Goal: Task Accomplishment & Management: Manage account settings

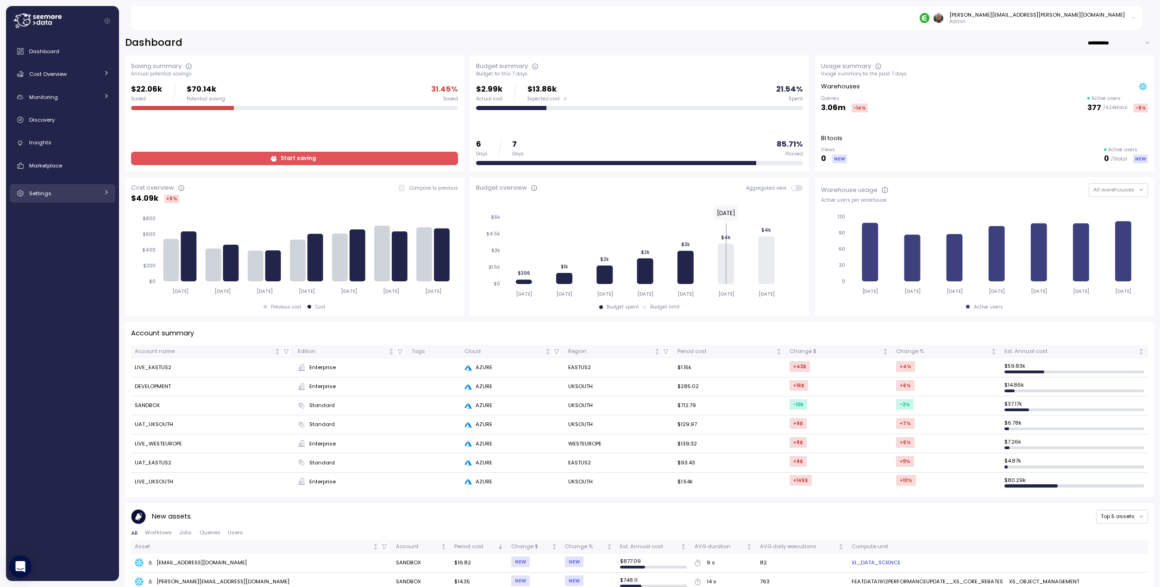
click at [54, 193] on div "Settings" at bounding box center [63, 193] width 69 height 9
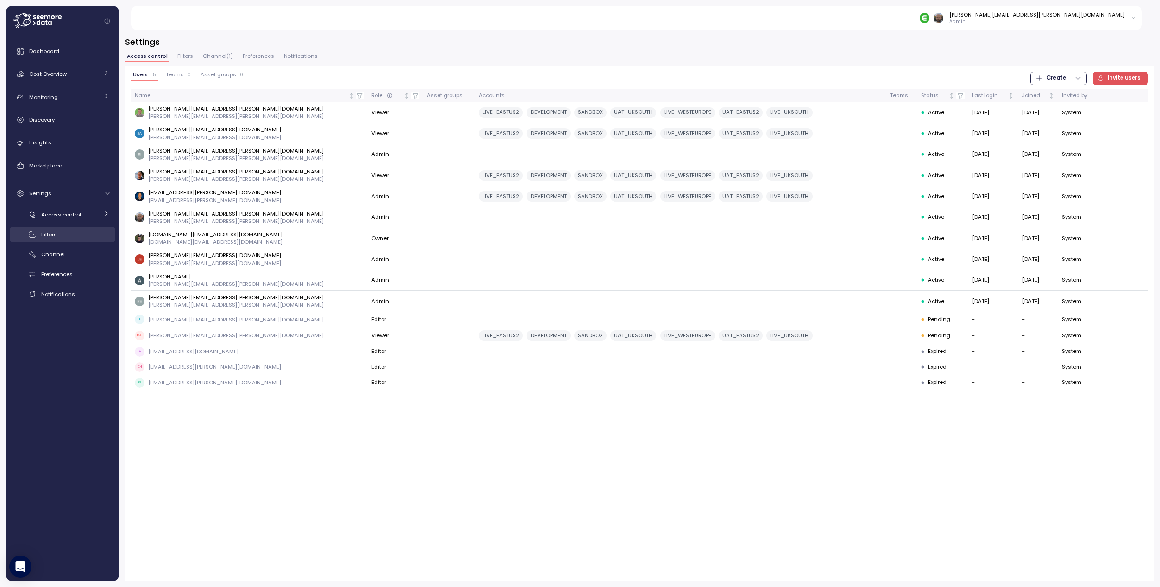
click at [62, 234] on div "Filters" at bounding box center [75, 234] width 68 height 9
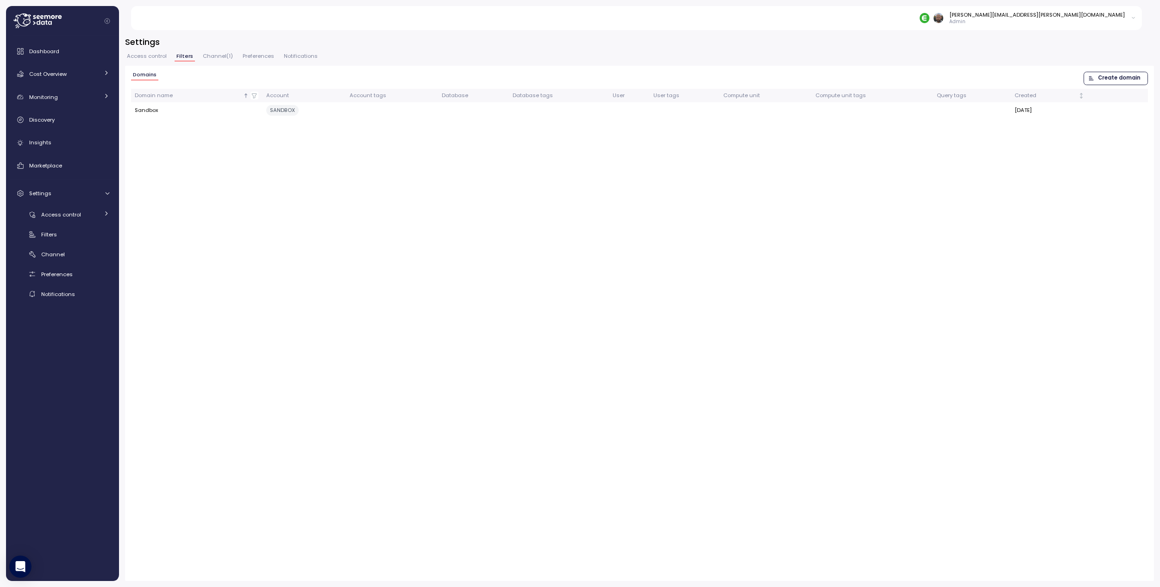
click at [1116, 76] on span "Create domain" at bounding box center [1119, 78] width 43 height 12
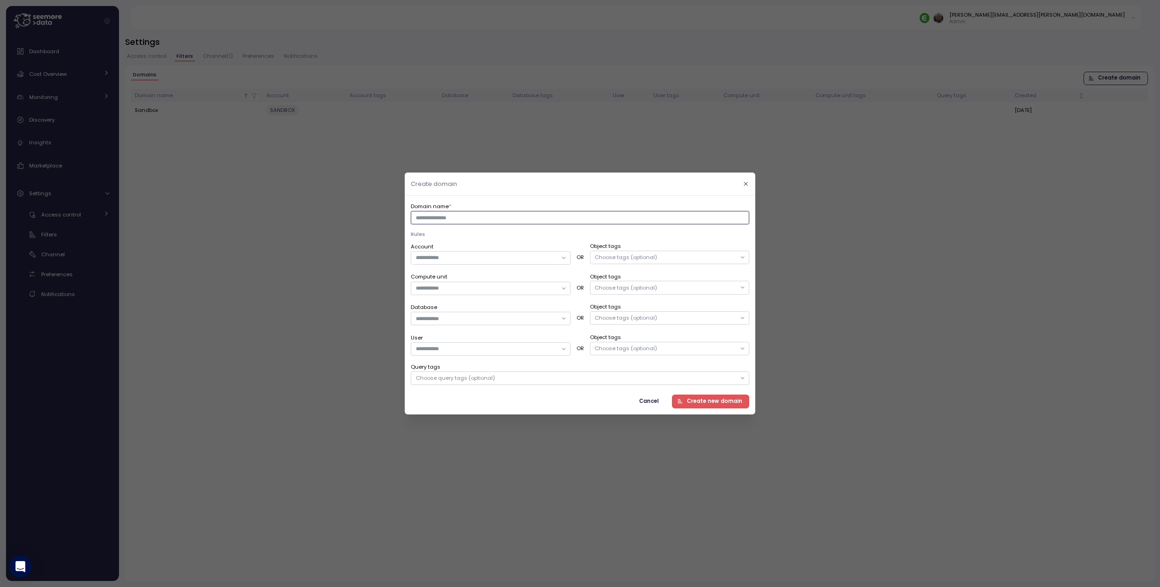
drag, startPoint x: 439, startPoint y: 217, endPoint x: 461, endPoint y: 222, distance: 22.3
click at [439, 217] on input "Domain name *" at bounding box center [580, 217] width 338 height 13
type input "**"
click at [454, 259] on input "Account" at bounding box center [486, 258] width 141 height 8
click at [541, 259] on input "Account" at bounding box center [486, 258] width 141 height 8
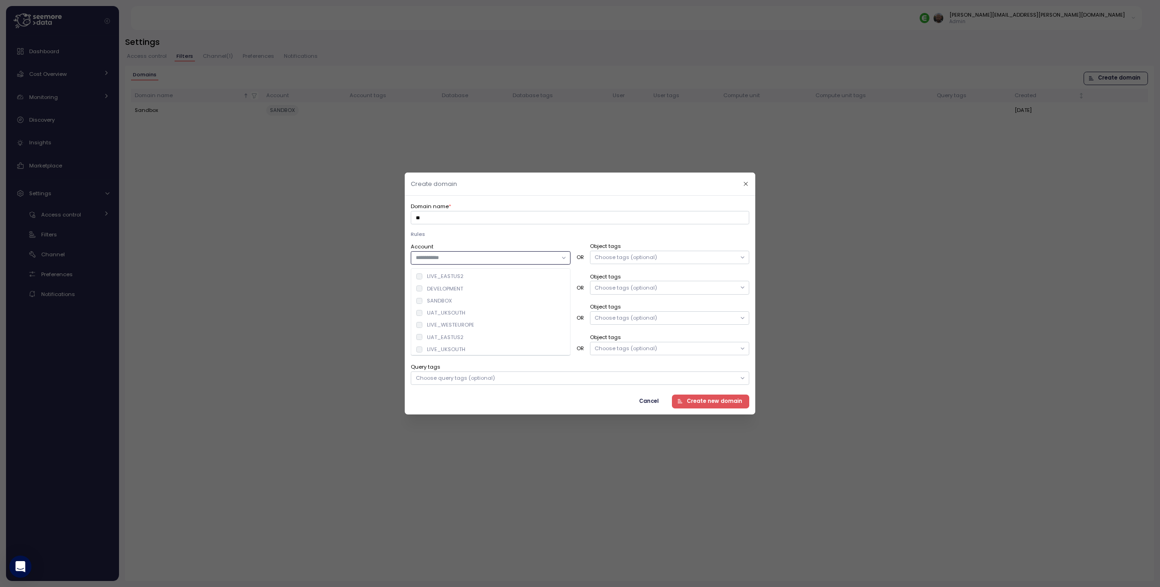
click at [570, 182] on header "Create domain" at bounding box center [580, 184] width 350 height 23
click at [465, 289] on input "Compute unit" at bounding box center [486, 288] width 141 height 8
click at [449, 306] on div "L_DATA_SCIENCE" at bounding box center [450, 306] width 46 height 7
click at [456, 320] on div "XL_DATA_SCIENCE" at bounding box center [451, 318] width 49 height 7
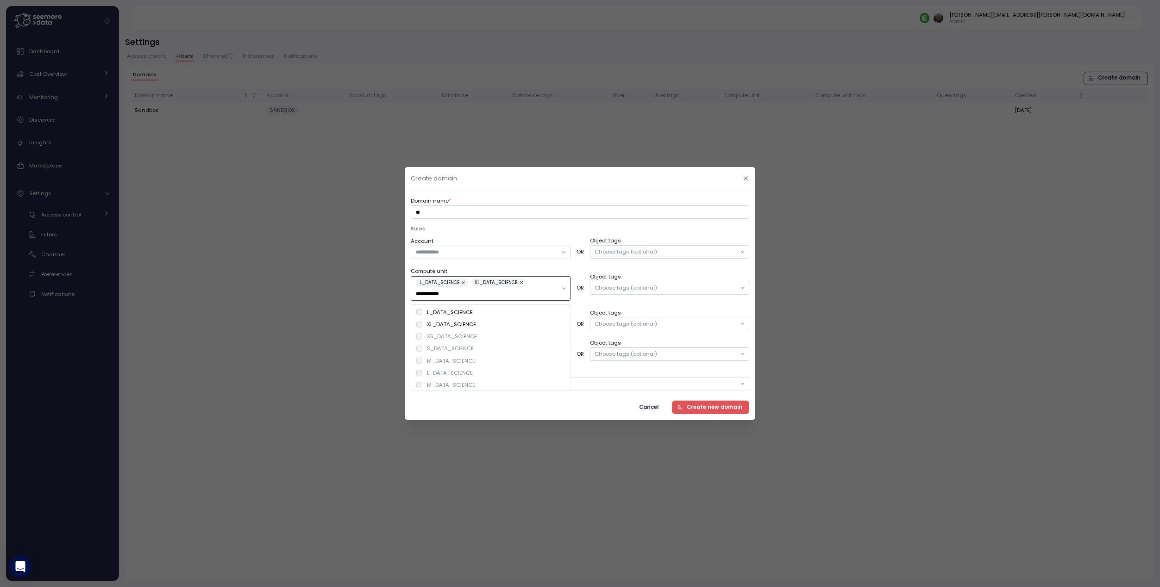
click at [453, 331] on div "XS_DATA_SCIENCE" at bounding box center [490, 337] width 156 height 12
click at [456, 351] on div "S_DATA_SCIENCE" at bounding box center [449, 348] width 47 height 7
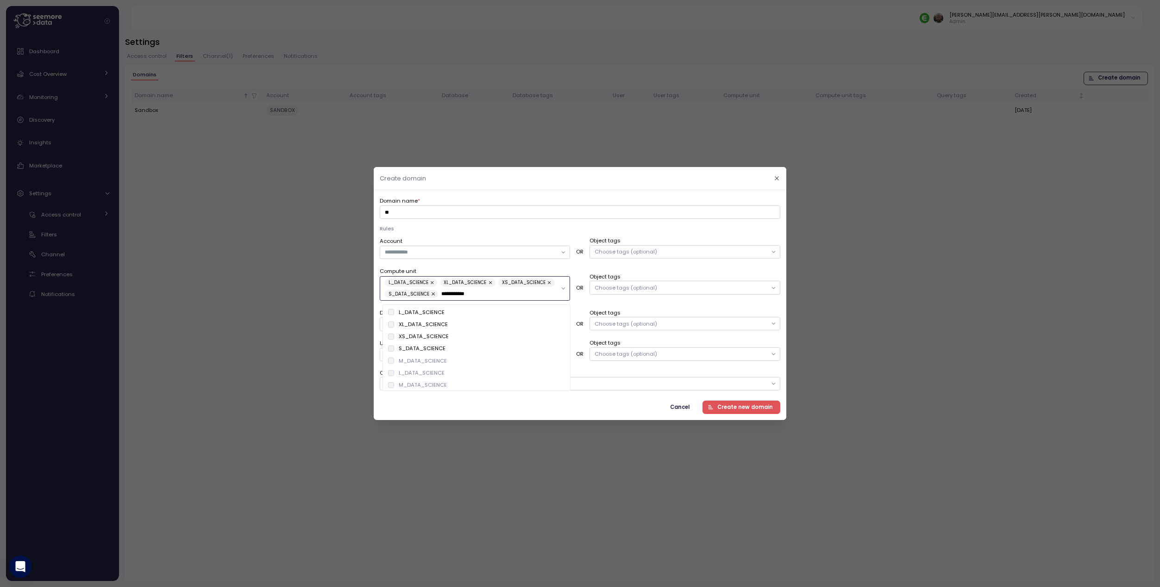
click at [430, 359] on div "M_DATA_SCIENCE" at bounding box center [423, 360] width 48 height 7
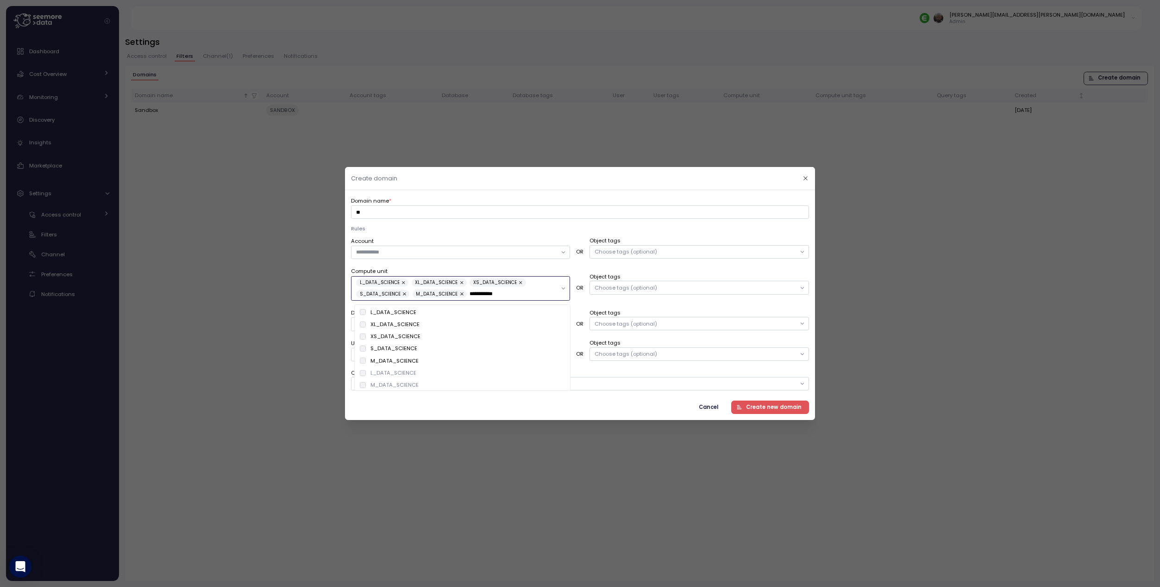
click at [407, 374] on div "L_DATA_SCIENCE" at bounding box center [393, 372] width 46 height 7
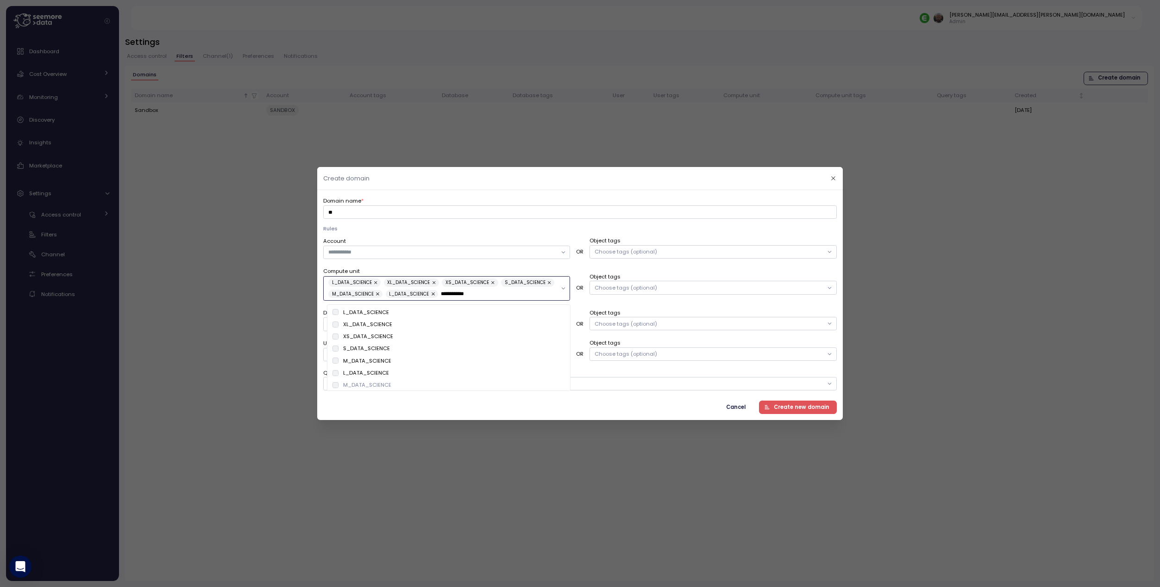
click at [375, 384] on div "M_DATA_SCIENCE" at bounding box center [367, 384] width 48 height 7
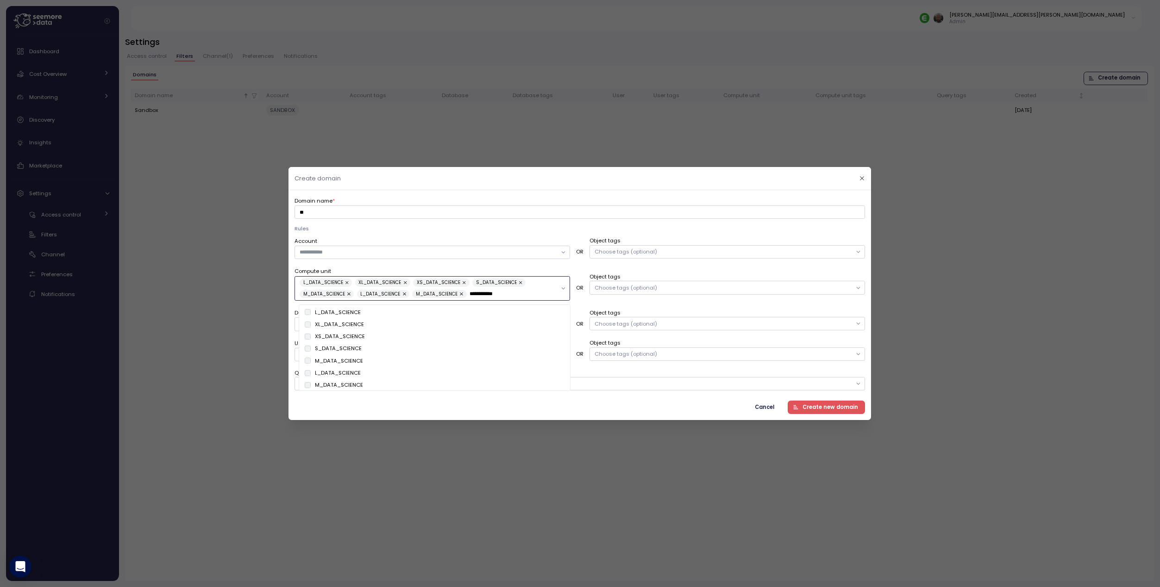
type input "**********"
click at [297, 213] on div "**********" at bounding box center [579, 305] width 582 height 230
click at [321, 213] on input "**" at bounding box center [579, 212] width 570 height 13
type input "*"
click at [351, 386] on div "Choose query tags (optional)" at bounding box center [339, 384] width 79 height 7
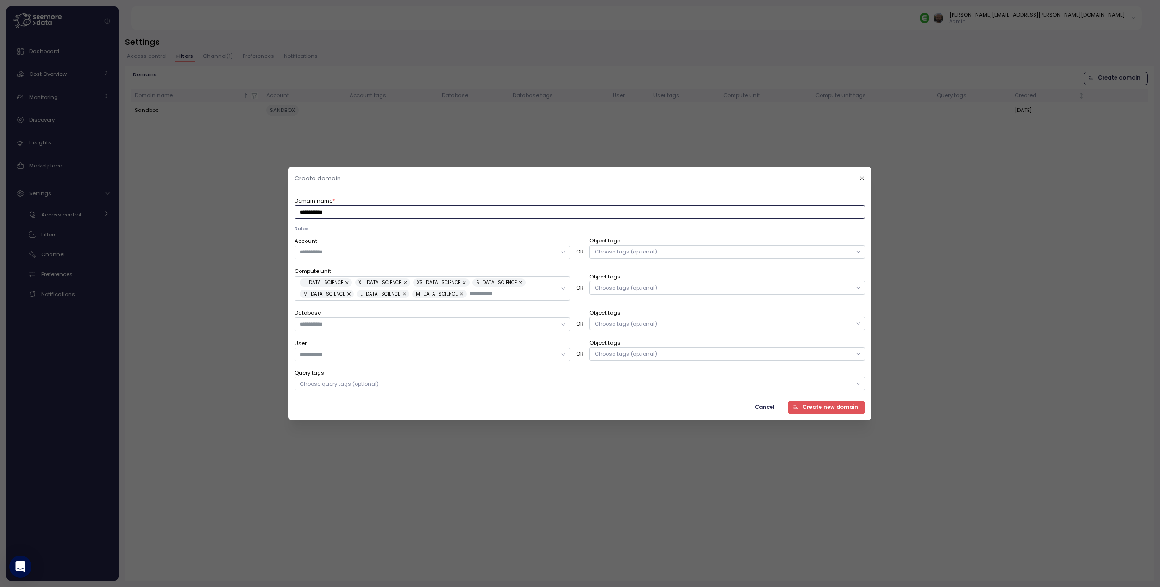
type input "**********"
click at [615, 288] on div "Choose tags (optional)" at bounding box center [625, 287] width 62 height 7
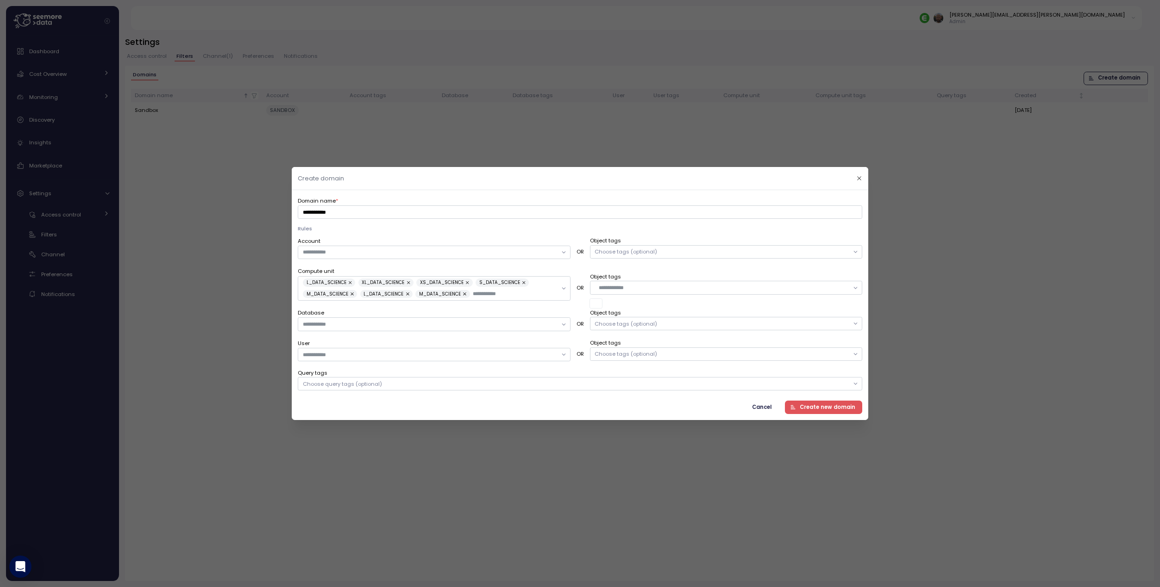
click at [852, 288] on icon at bounding box center [855, 288] width 6 height 6
click at [619, 289] on input "text" at bounding box center [723, 288] width 250 height 8
click at [826, 410] on span "Create new domain" at bounding box center [827, 407] width 56 height 12
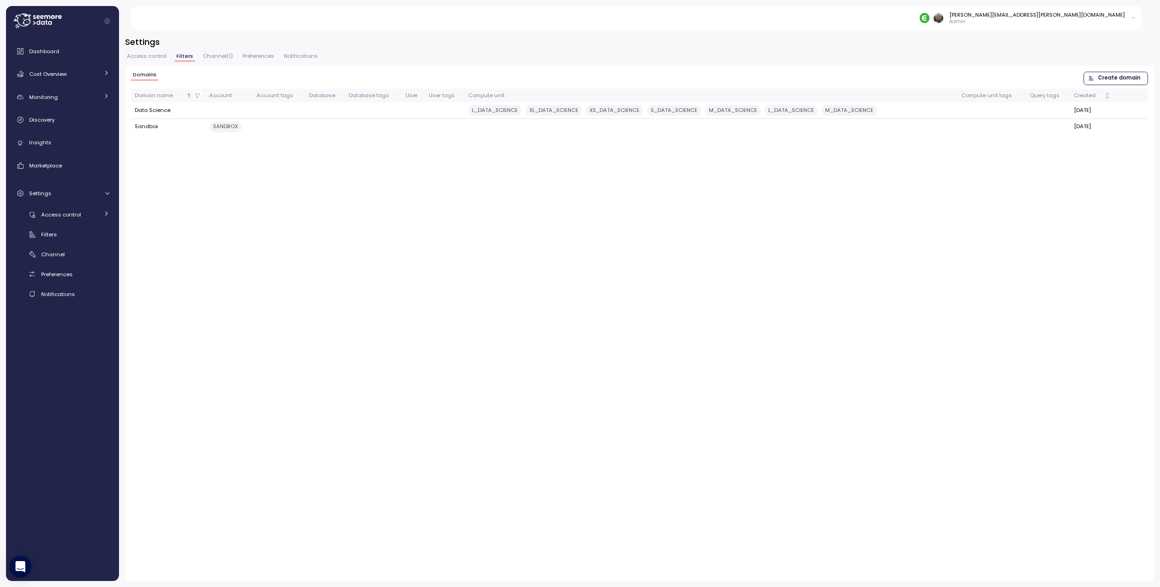
click at [1113, 79] on span "Create domain" at bounding box center [1119, 78] width 43 height 12
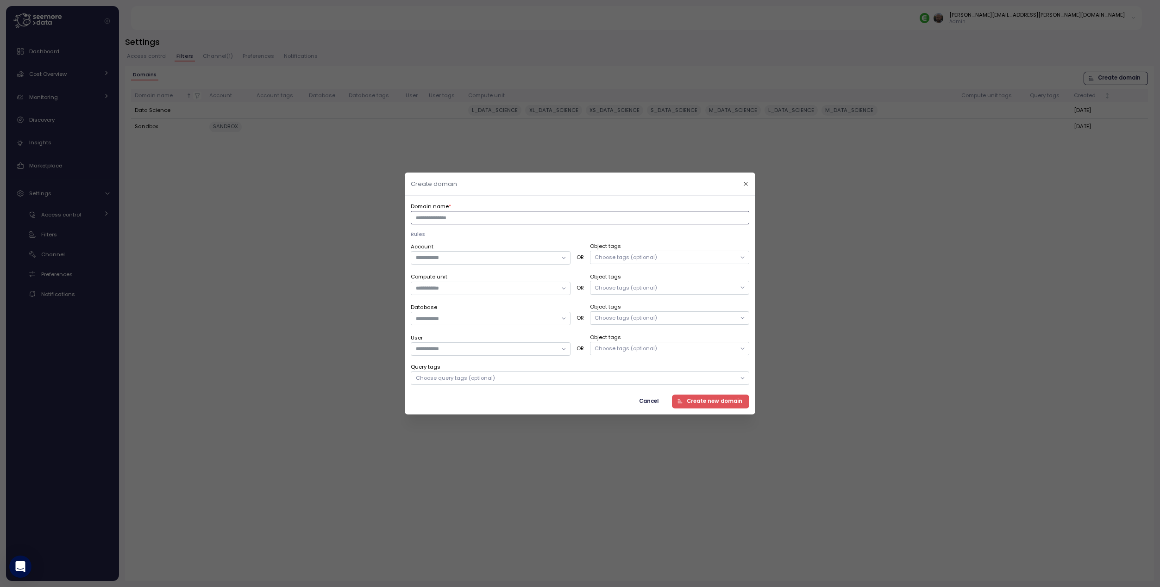
click at [446, 219] on input "Domain name *" at bounding box center [580, 217] width 338 height 13
click at [449, 219] on input "Domain name *" at bounding box center [580, 217] width 338 height 13
type input "****"
click at [456, 288] on input "Compute unit" at bounding box center [486, 288] width 141 height 8
click at [439, 308] on div "REPORT_ANALYTICS" at bounding box center [452, 306] width 51 height 7
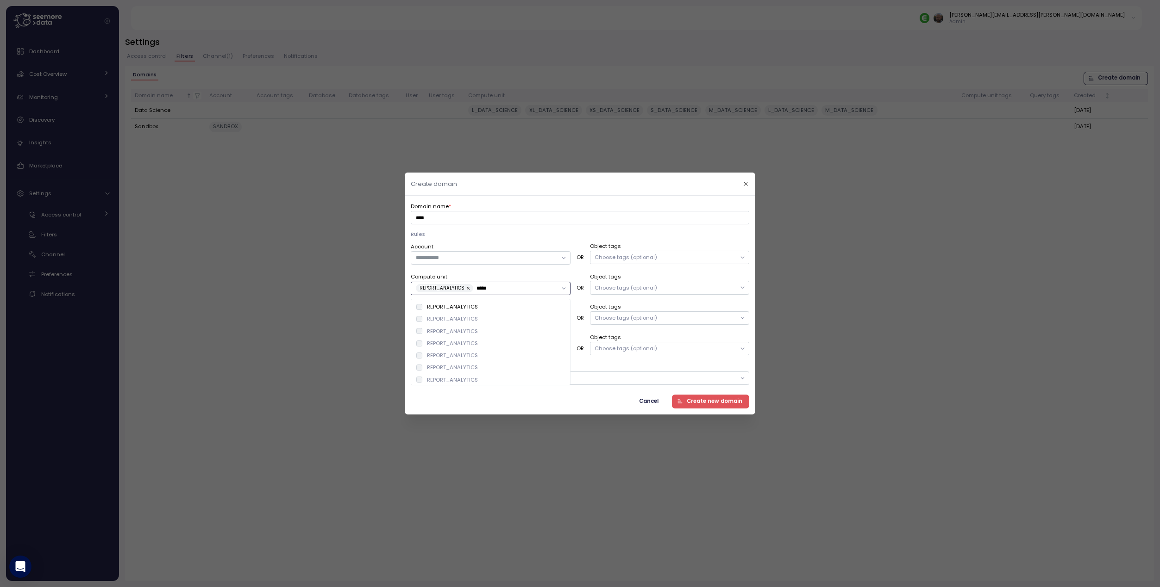
click at [445, 318] on div "REPORT_ANALYTICS" at bounding box center [452, 318] width 51 height 7
click at [449, 332] on div "REPORT_ANALYTICS" at bounding box center [452, 331] width 51 height 7
click at [451, 345] on div "REPORT_ANALYTICS" at bounding box center [452, 343] width 51 height 7
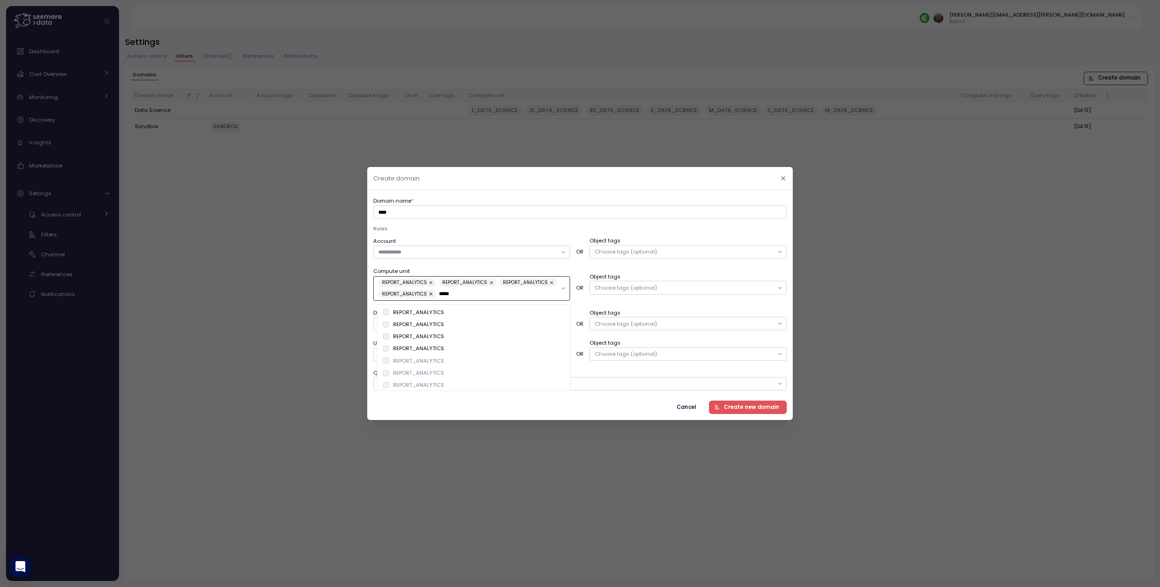
click at [421, 362] on div "REPORT_ANALYTICS" at bounding box center [418, 360] width 51 height 7
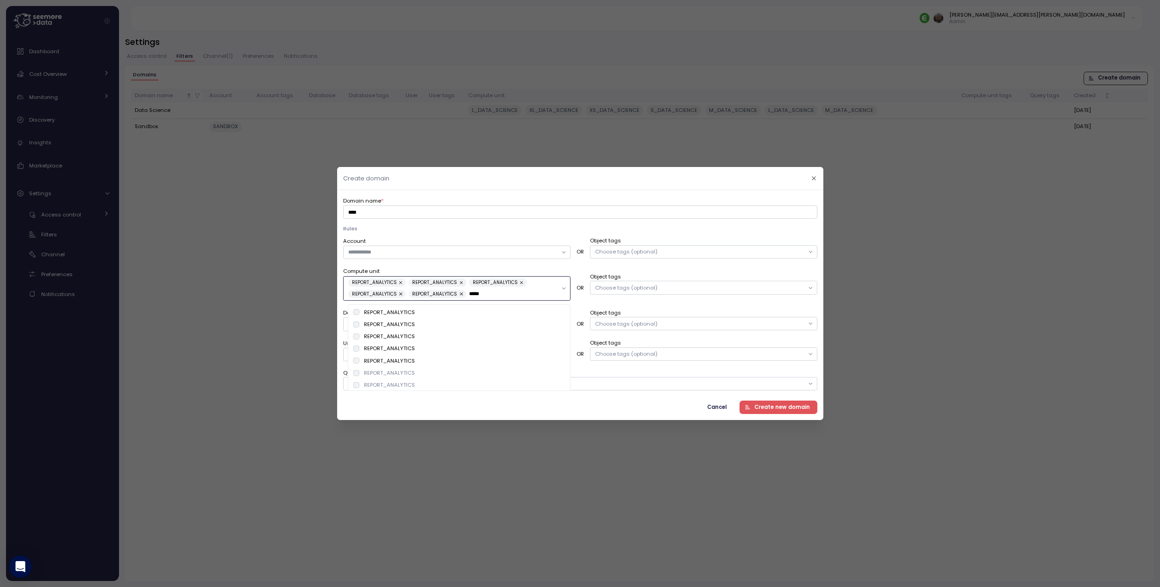
click at [394, 373] on div "REPORT_ANALYTICS" at bounding box center [389, 372] width 51 height 7
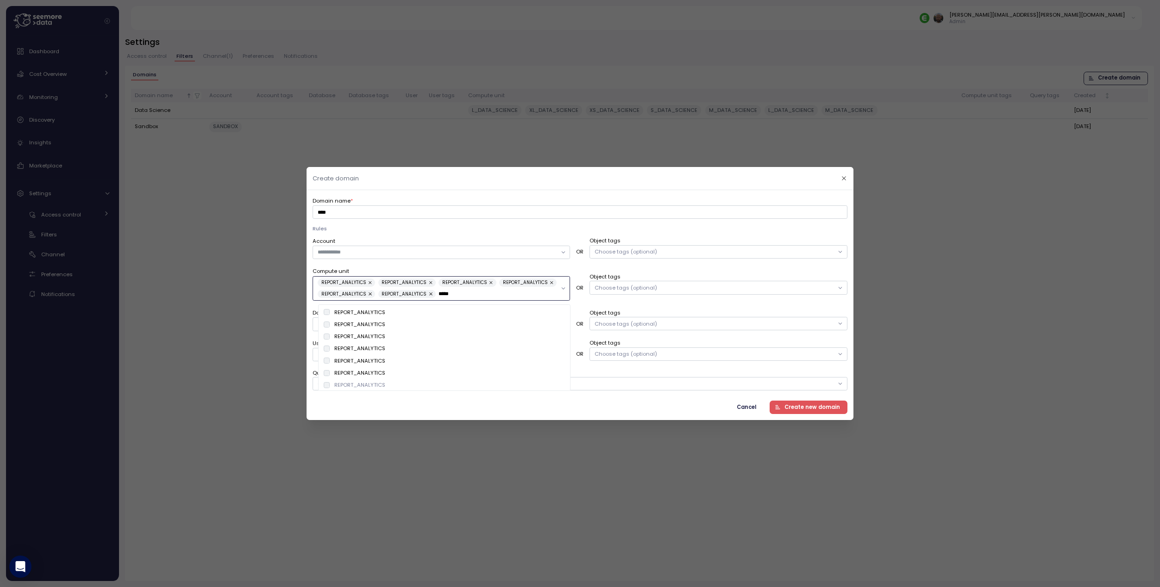
drag, startPoint x: 373, startPoint y: 386, endPoint x: 374, endPoint y: 374, distance: 12.1
click at [373, 386] on div "REPORT_ANALYTICS" at bounding box center [359, 384] width 51 height 7
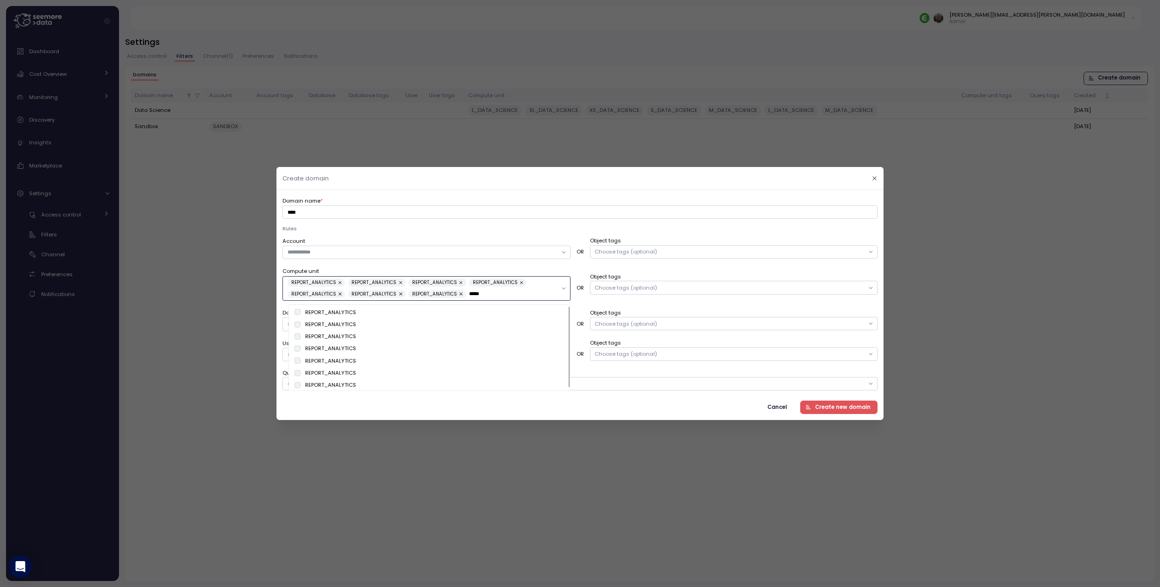
click at [771, 355] on div "Choose tags (optional)" at bounding box center [734, 354] width 288 height 13
type input "*****"
click at [818, 279] on label "Object tags" at bounding box center [734, 277] width 288 height 8
click at [330, 205] on div "Domain name * ****" at bounding box center [579, 207] width 595 height 23
click at [329, 212] on input "****" at bounding box center [579, 212] width 595 height 13
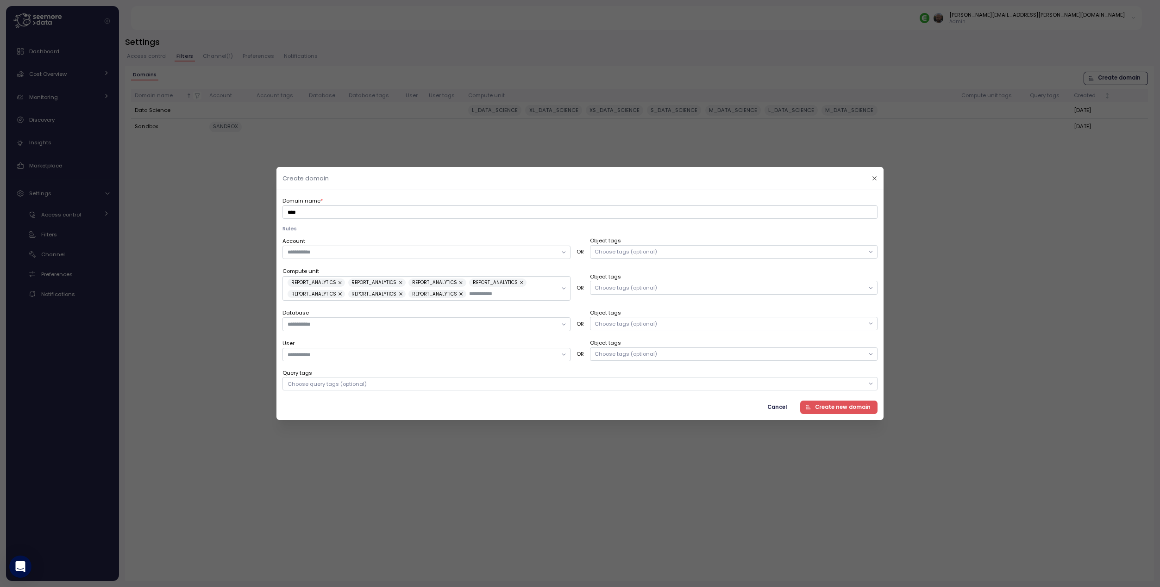
click at [840, 410] on span "Create new domain" at bounding box center [843, 407] width 56 height 12
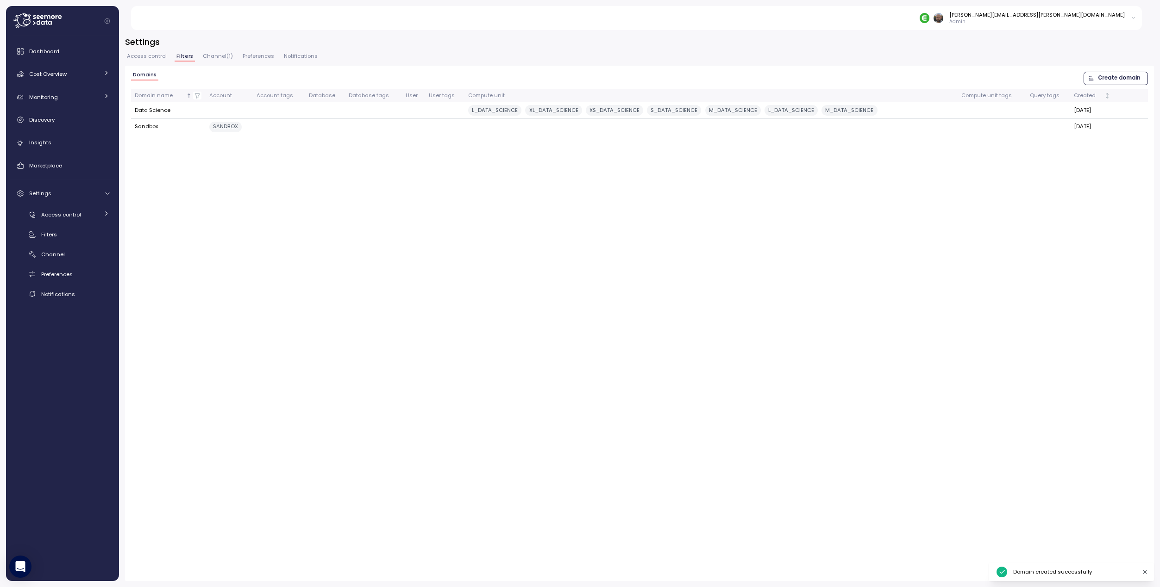
click at [86, 101] on div at bounding box center [580, 293] width 1160 height 587
click at [48, 98] on span "Monitoring" at bounding box center [43, 97] width 29 height 7
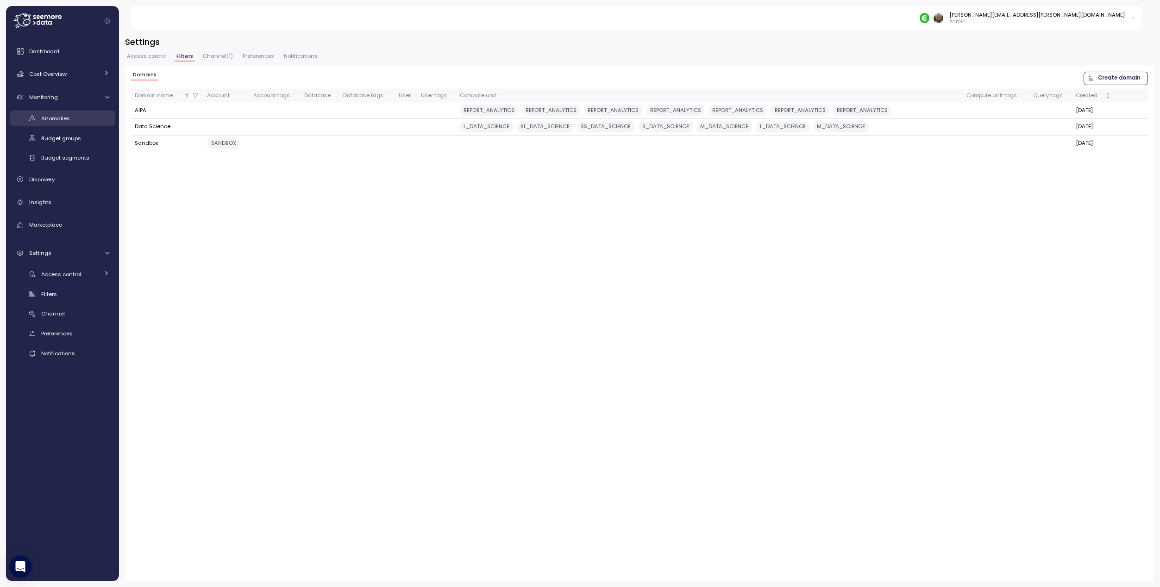
click at [55, 122] on span "Anomalies" at bounding box center [55, 118] width 29 height 7
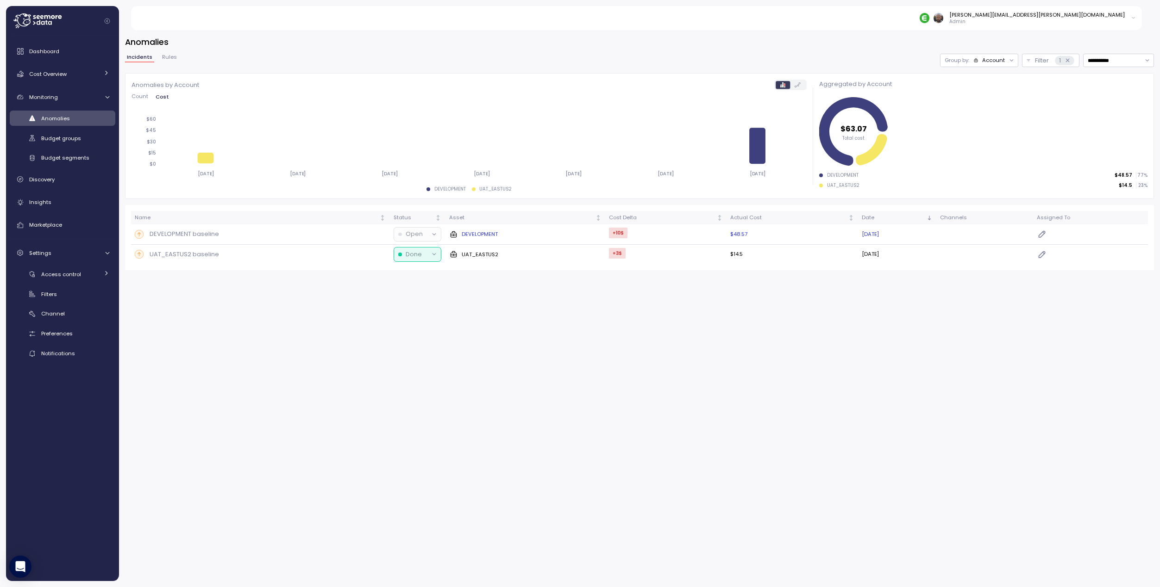
click at [409, 233] on p "Open" at bounding box center [414, 234] width 17 height 9
click at [399, 257] on p "Done" at bounding box center [410, 253] width 34 height 9
click at [701, 350] on div "**********" at bounding box center [639, 305] width 1041 height 563
click at [54, 184] on link "Discovery" at bounding box center [63, 179] width 106 height 19
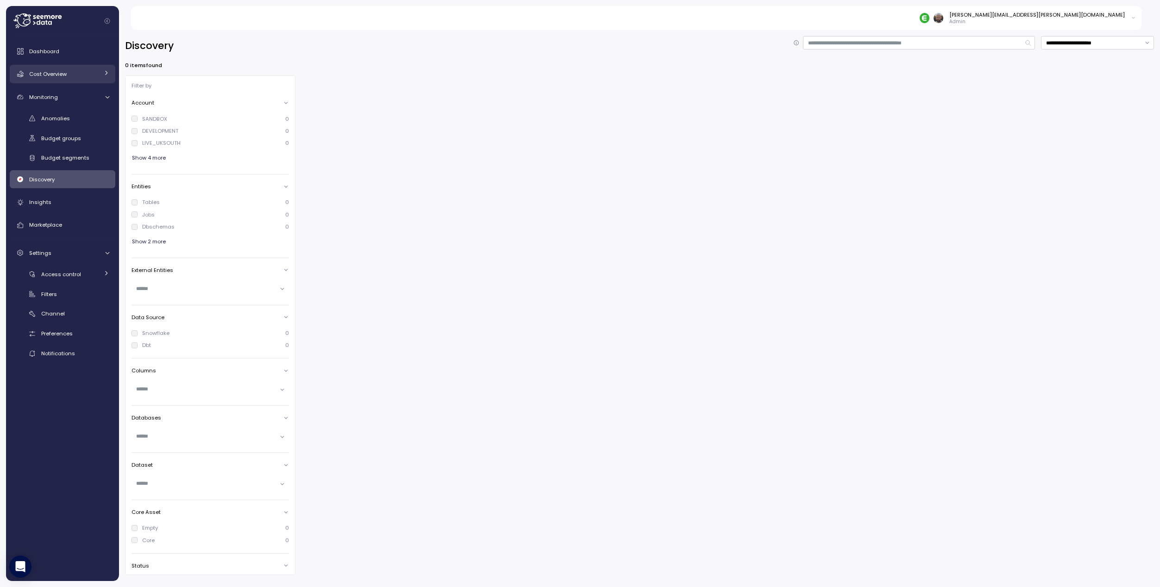
click at [56, 70] on span "Cost Overview" at bounding box center [47, 73] width 37 height 7
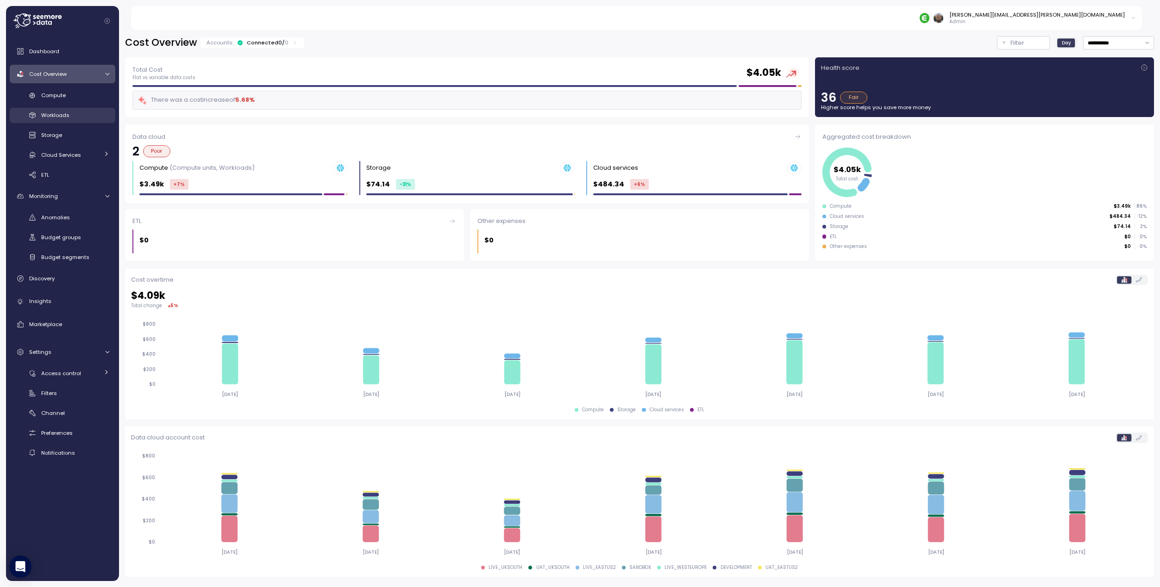
click at [65, 118] on span "Workloads" at bounding box center [55, 115] width 28 height 7
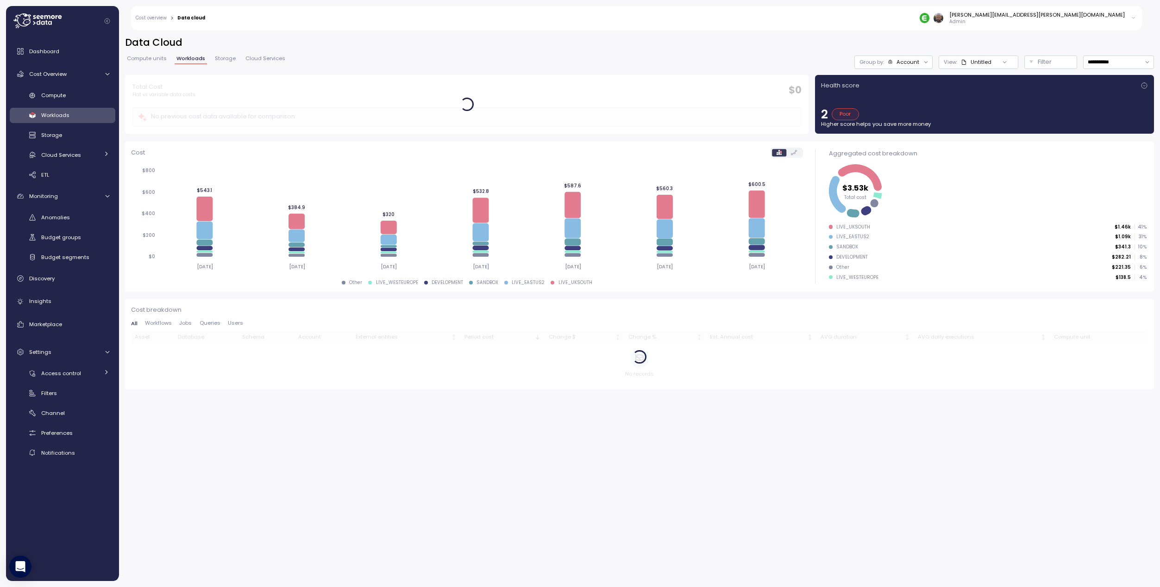
click at [913, 61] on div "Account" at bounding box center [907, 61] width 23 height 7
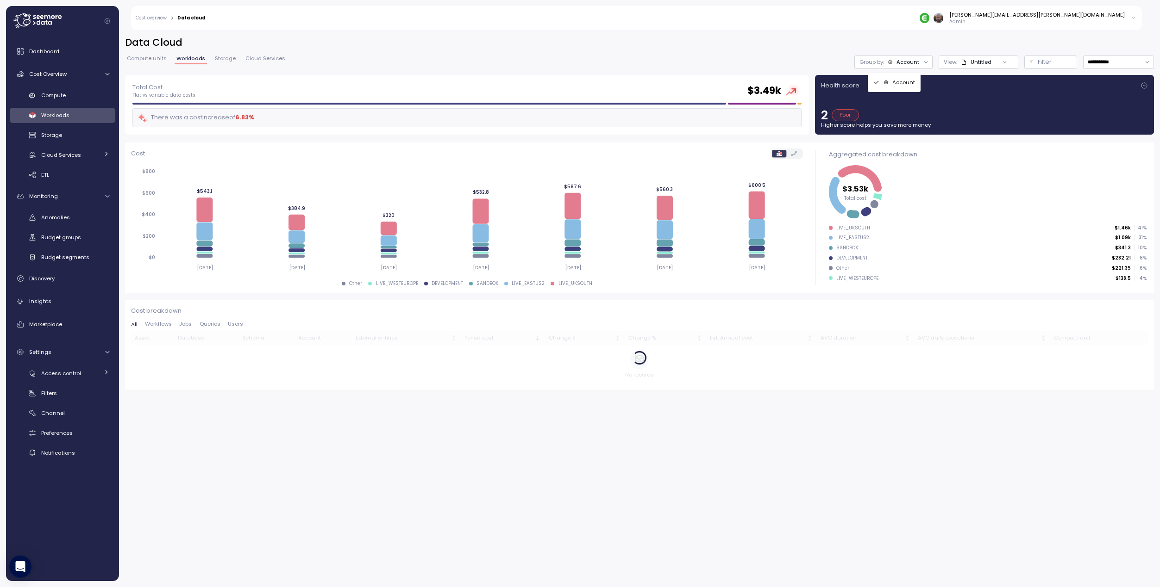
click at [917, 61] on div "Account" at bounding box center [907, 61] width 23 height 7
click at [991, 62] on div at bounding box center [1004, 62] width 26 height 13
click at [993, 65] on div at bounding box center [1004, 62] width 26 height 13
click at [1004, 63] on icon at bounding box center [1004, 62] width 6 height 6
click at [914, 61] on div "Account" at bounding box center [907, 61] width 23 height 7
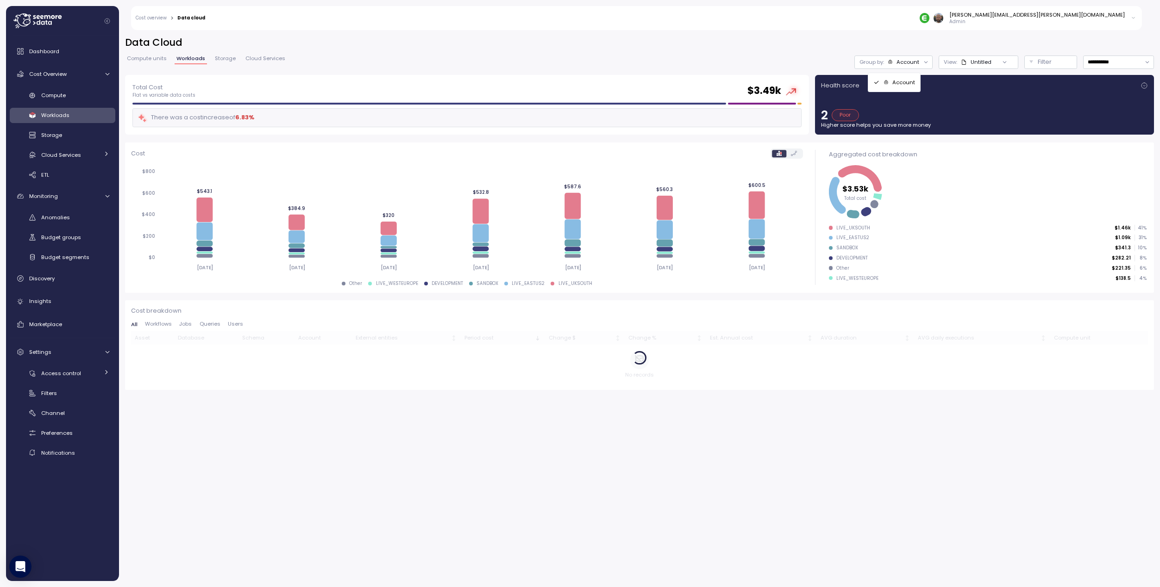
click at [915, 61] on div "Account" at bounding box center [907, 61] width 23 height 7
click at [386, 389] on div "Cost breakdown All Workflows Jobs Queries Users Asset Database Schema Account E…" at bounding box center [639, 345] width 1029 height 90
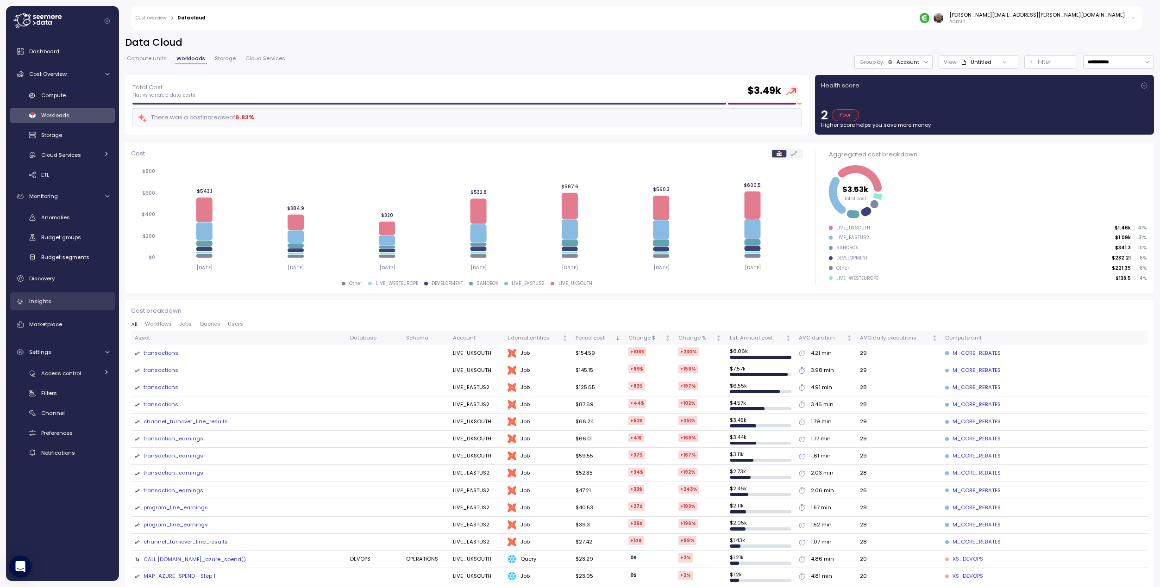
click at [46, 300] on span "Insights" at bounding box center [40, 301] width 22 height 7
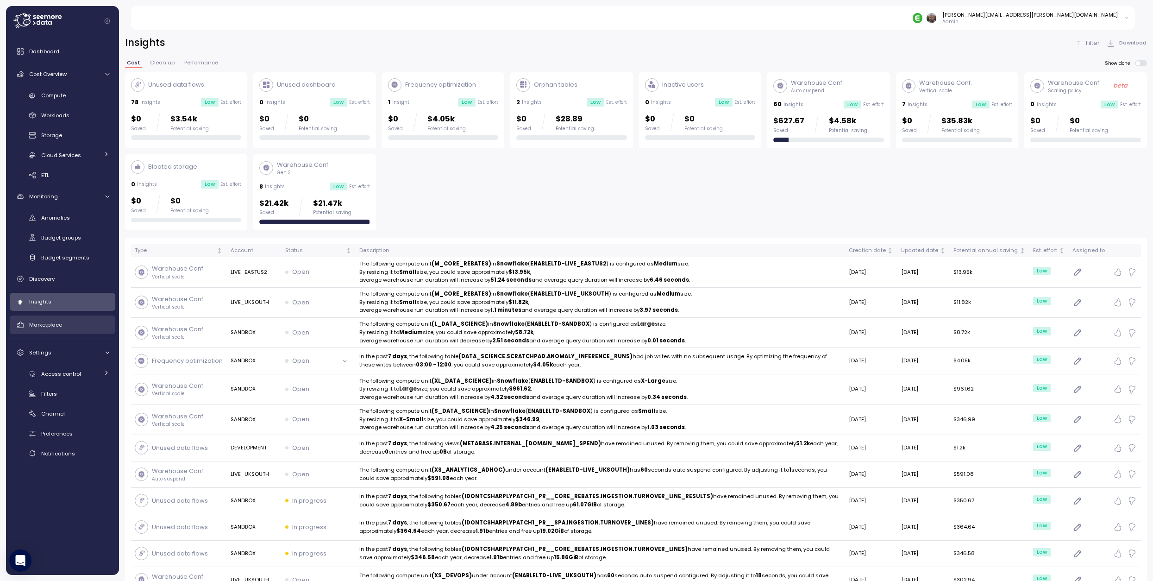
click at [46, 324] on span "Marketplace" at bounding box center [45, 324] width 33 height 7
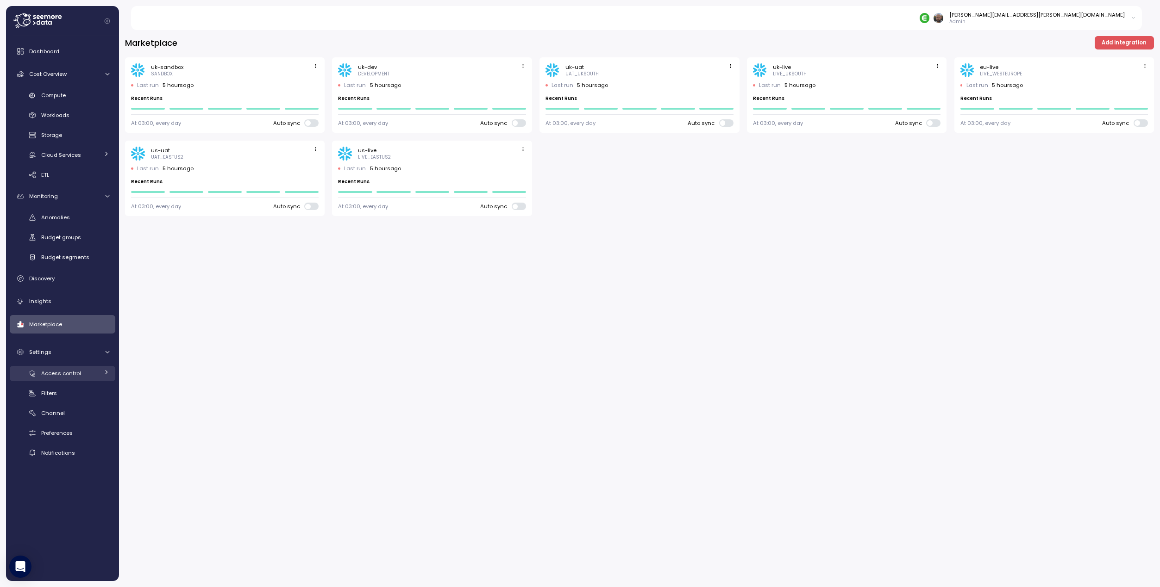
click at [68, 372] on span "Access control" at bounding box center [61, 373] width 40 height 7
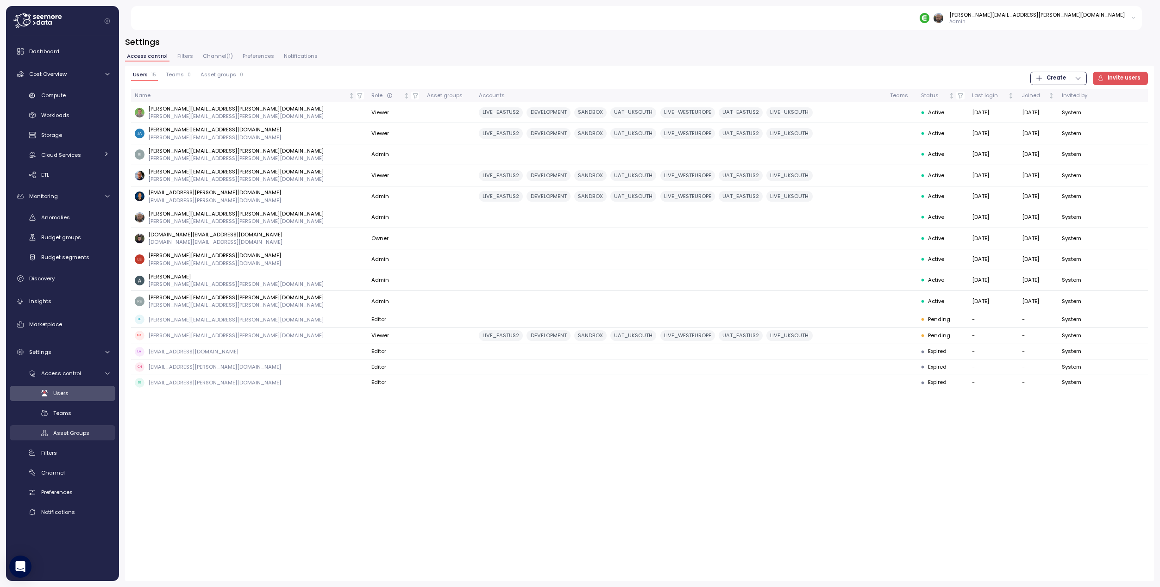
click at [70, 431] on span "Asset Groups" at bounding box center [71, 433] width 36 height 7
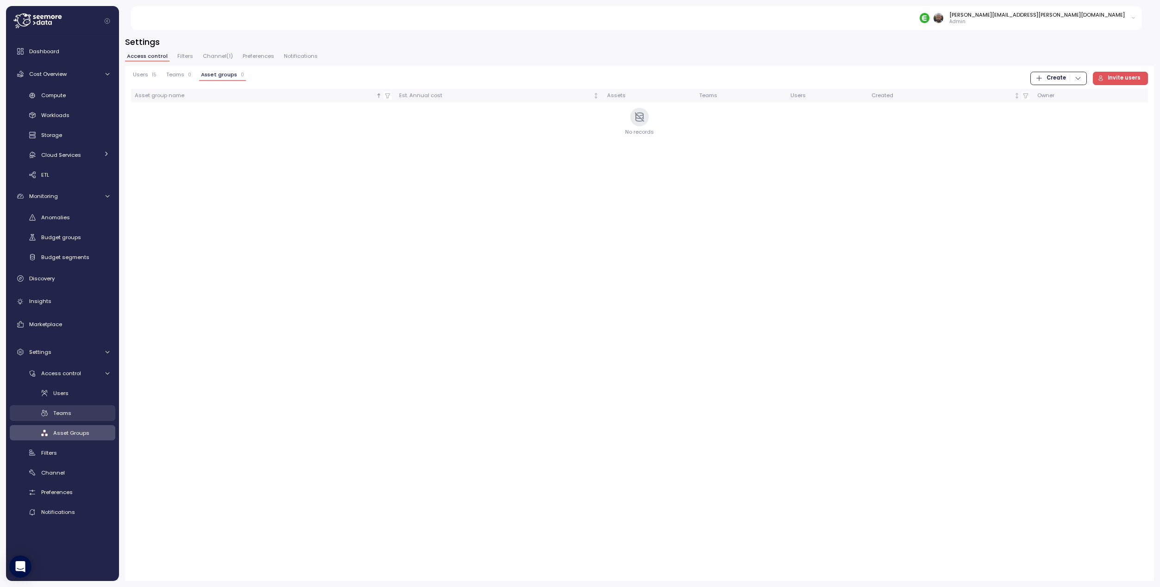
click at [74, 412] on div "Teams" at bounding box center [81, 413] width 56 height 9
click at [67, 392] on span "Users" at bounding box center [60, 393] width 15 height 7
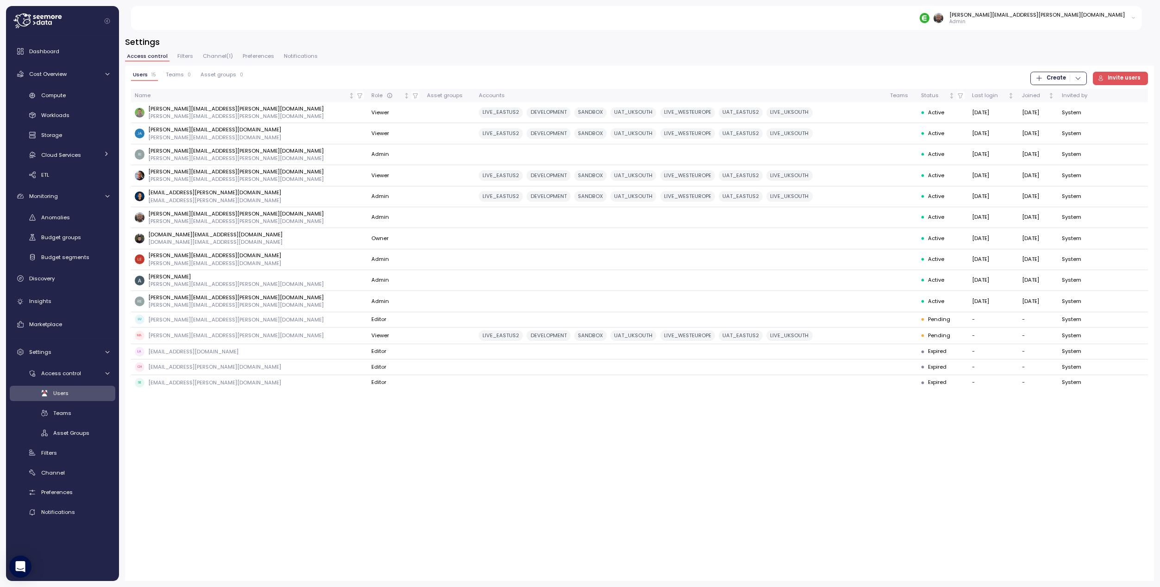
click at [185, 62] on div "Access control Filters Channel ( 1 ) Preferences Notifications" at bounding box center [639, 60] width 1029 height 12
click at [185, 57] on span "Filters" at bounding box center [185, 56] width 16 height 5
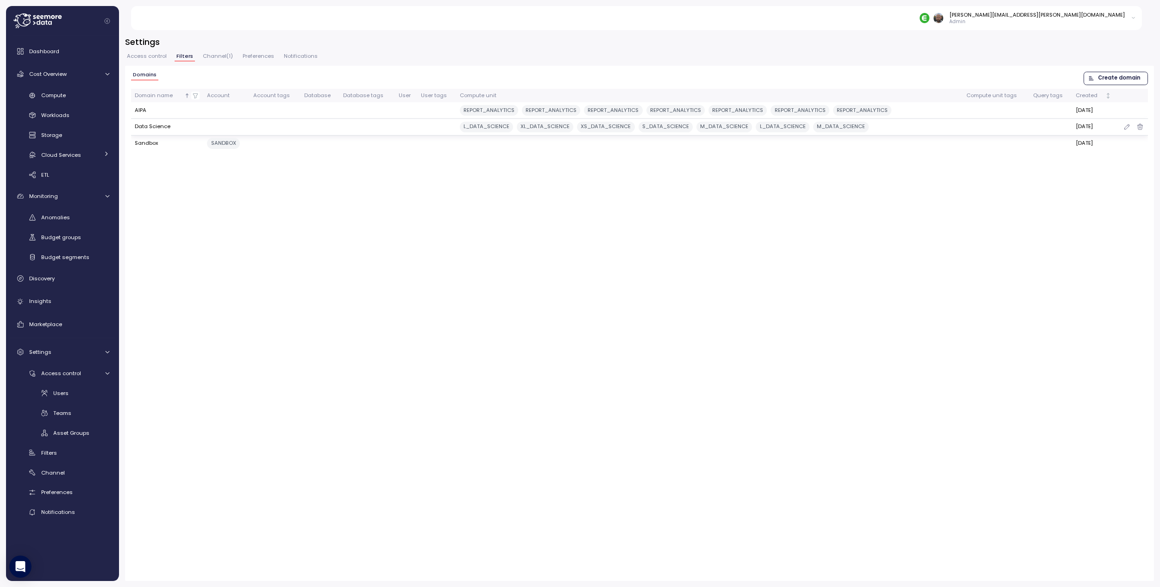
click at [154, 127] on td "Data Science" at bounding box center [167, 127] width 73 height 17
click at [247, 243] on div "Domains Create domain Domain name Account Account tags Database Database tags U…" at bounding box center [639, 324] width 1029 height 516
click at [221, 56] on span "Channel ( 1 )" at bounding box center [218, 56] width 30 height 5
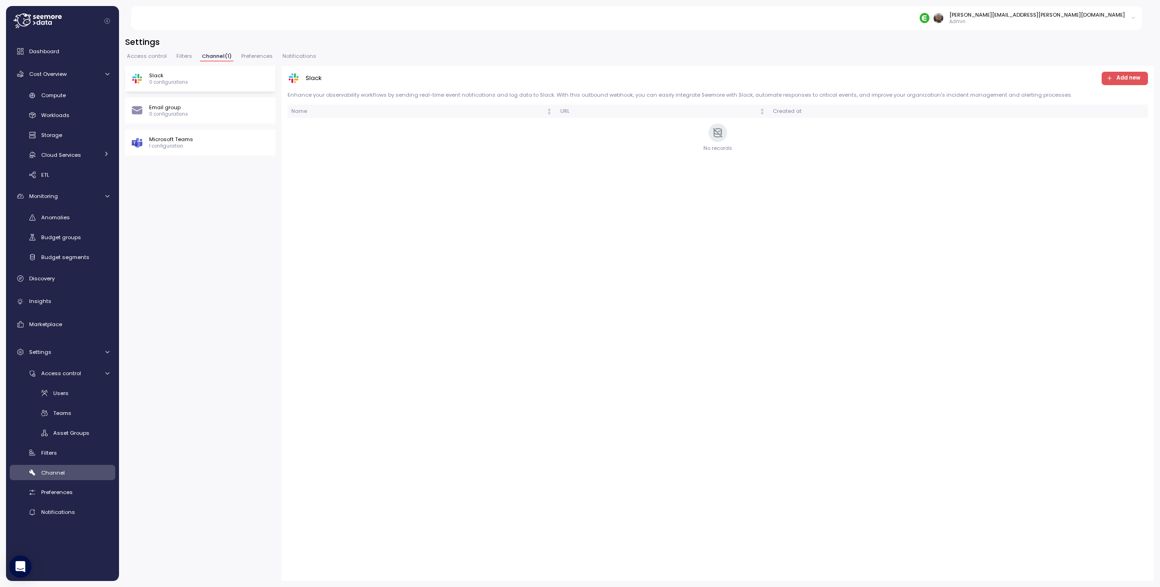
click at [268, 62] on button "Preferences" at bounding box center [256, 58] width 35 height 8
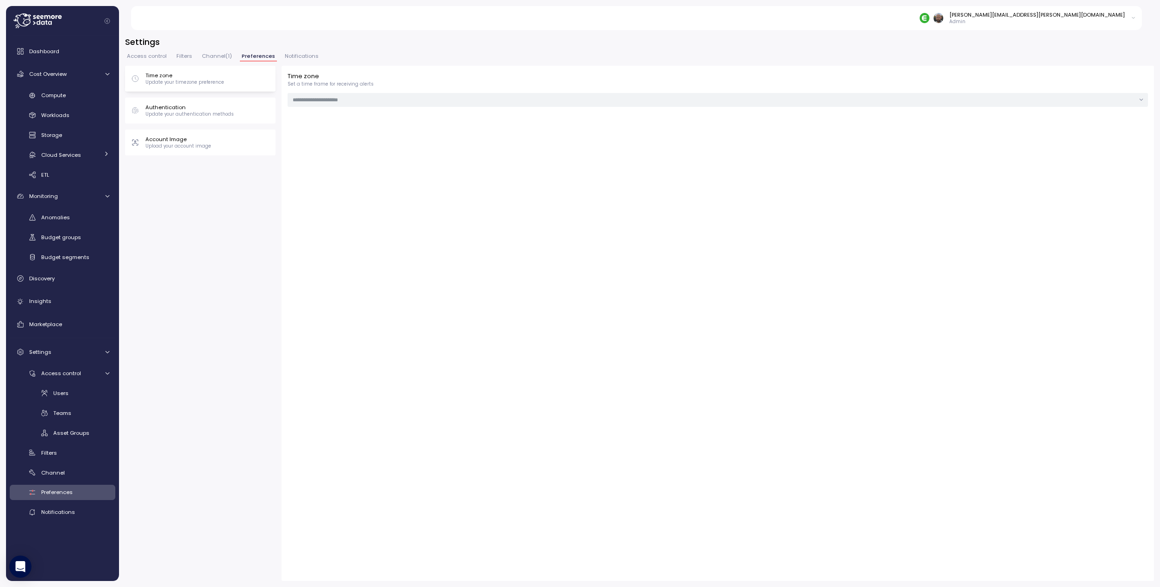
type input "***"
click at [305, 58] on span "Notifications" at bounding box center [302, 56] width 34 height 5
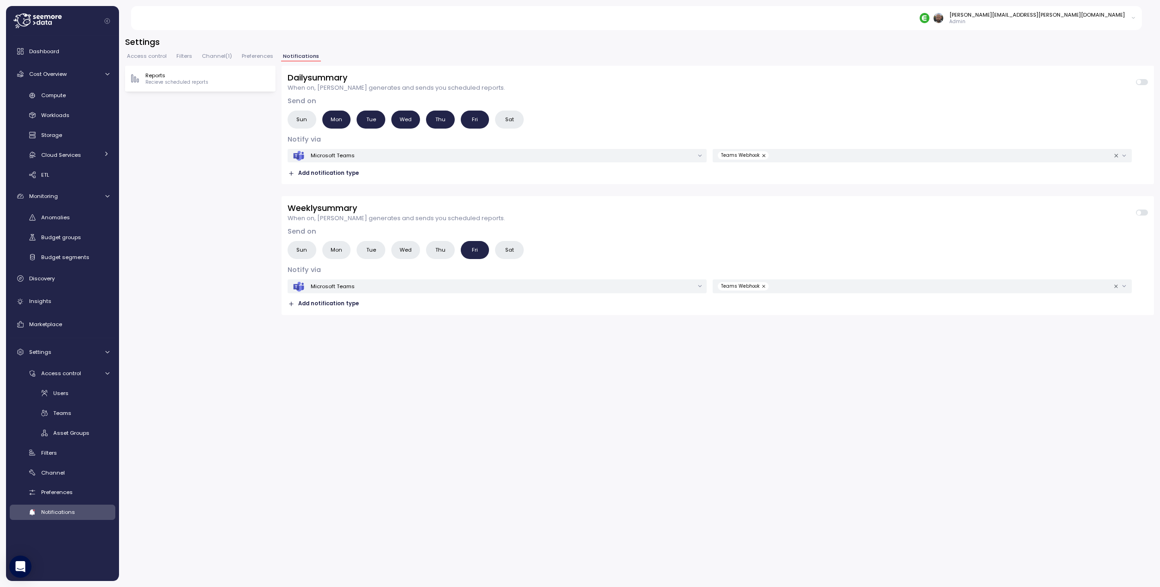
click at [151, 56] on span "Access control" at bounding box center [147, 56] width 40 height 5
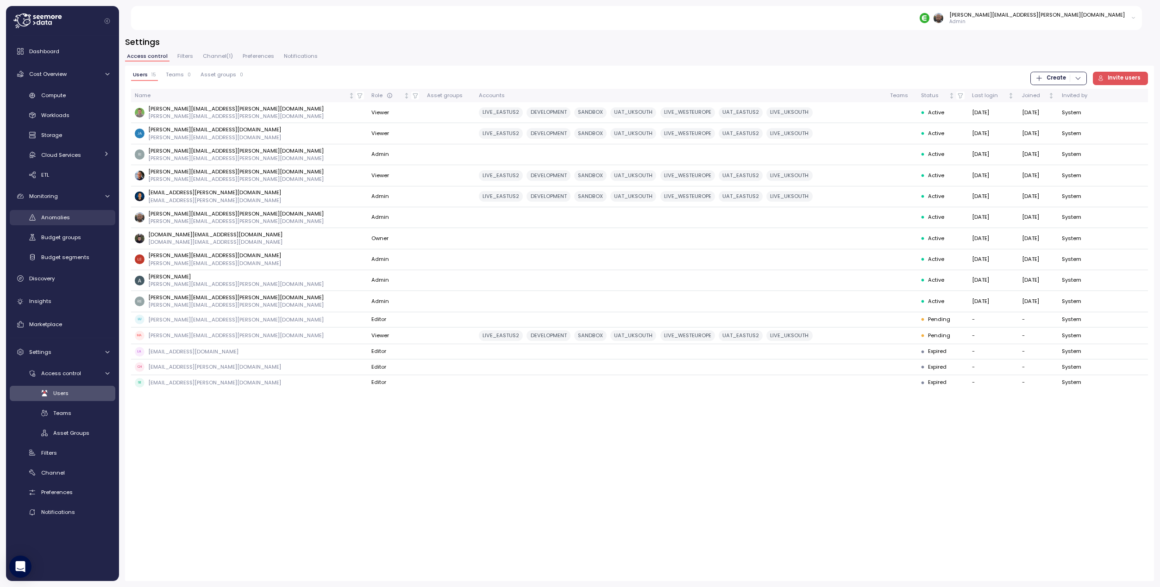
click at [66, 222] on div "Anomalies" at bounding box center [75, 217] width 68 height 9
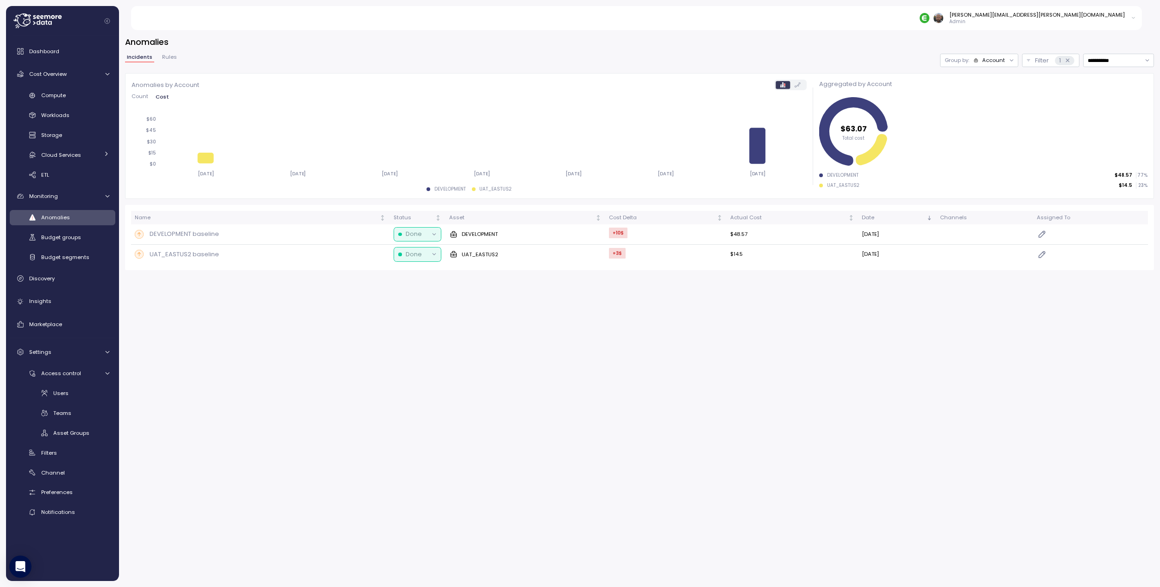
click at [173, 58] on span "Rules" at bounding box center [169, 57] width 15 height 5
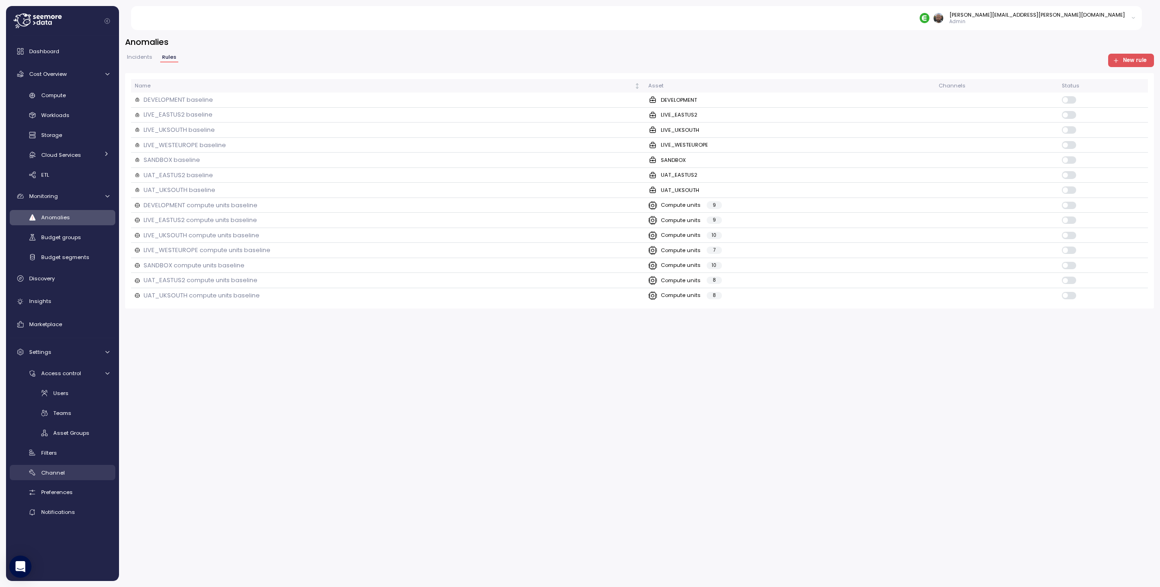
click at [57, 475] on span "Channel" at bounding box center [53, 472] width 24 height 7
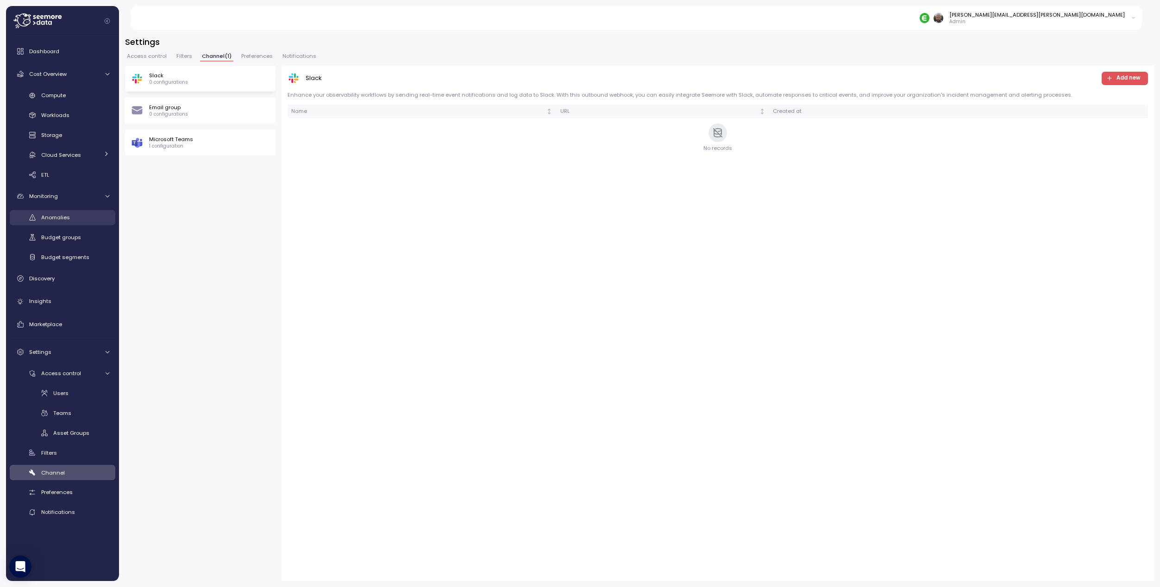
click at [58, 214] on span "Anomalies" at bounding box center [55, 217] width 29 height 7
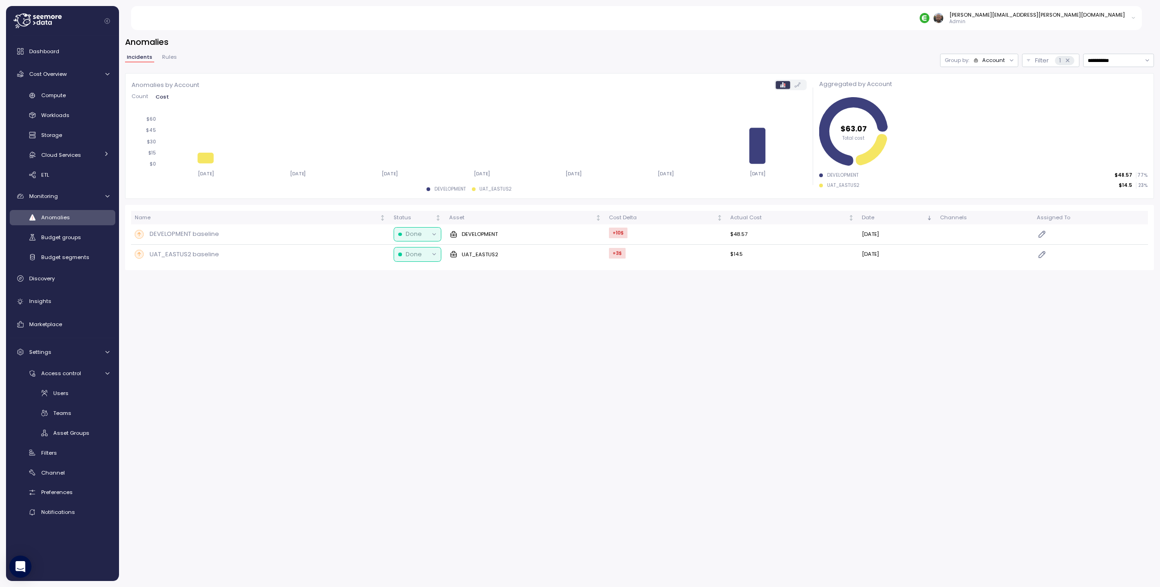
click at [166, 58] on span "Rules" at bounding box center [169, 57] width 15 height 5
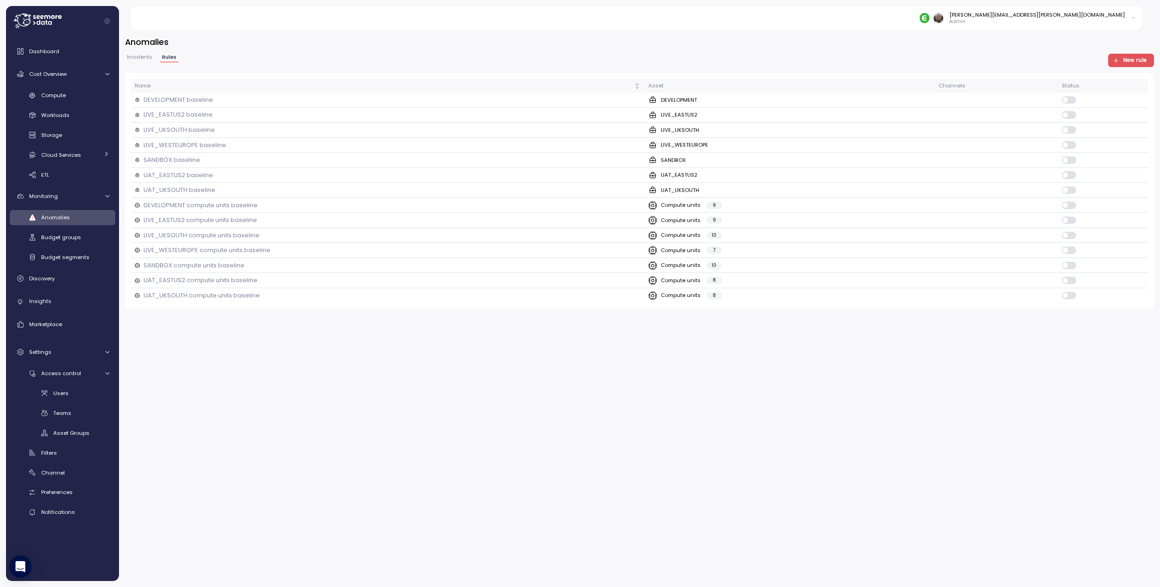
click at [1119, 62] on icon "button" at bounding box center [1115, 60] width 6 height 6
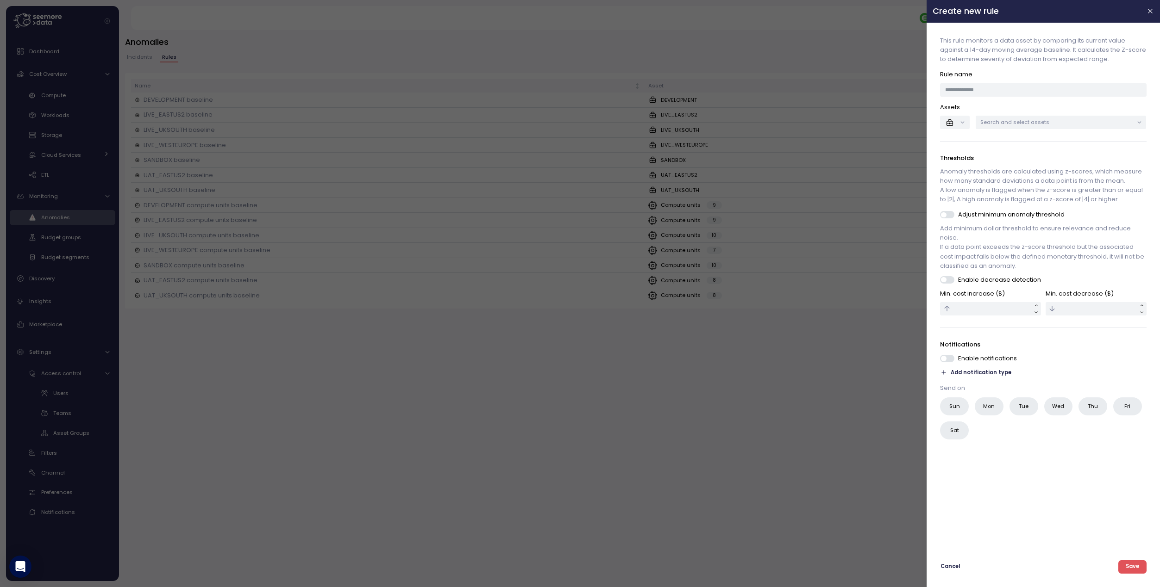
click at [1044, 120] on p "Search and select assets" at bounding box center [1056, 122] width 153 height 7
click at [1028, 141] on input at bounding box center [1061, 142] width 121 height 11
type input "****"
drag, startPoint x: 1062, startPoint y: 143, endPoint x: 985, endPoint y: 138, distance: 77.9
click at [985, 587] on div "Create new rule This rule monitors a data asset by comparing its current value …" at bounding box center [580, 587] width 1160 height 0
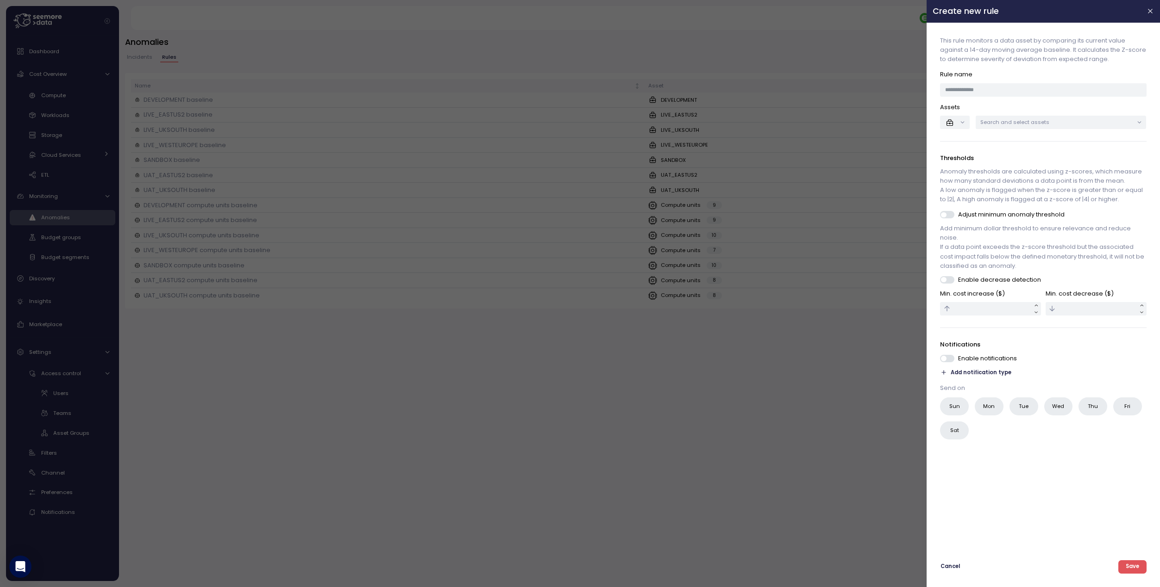
click at [1141, 121] on icon at bounding box center [1139, 122] width 6 height 6
click at [1126, 166] on div at bounding box center [1125, 190] width 3 height 48
click at [1018, 158] on p "Select All" at bounding box center [1023, 158] width 24 height 7
click at [960, 143] on div "This rule monitors a data asset by comparing its current value against a 14-day…" at bounding box center [1042, 287] width 221 height 517
click at [962, 121] on button "button" at bounding box center [954, 122] width 29 height 13
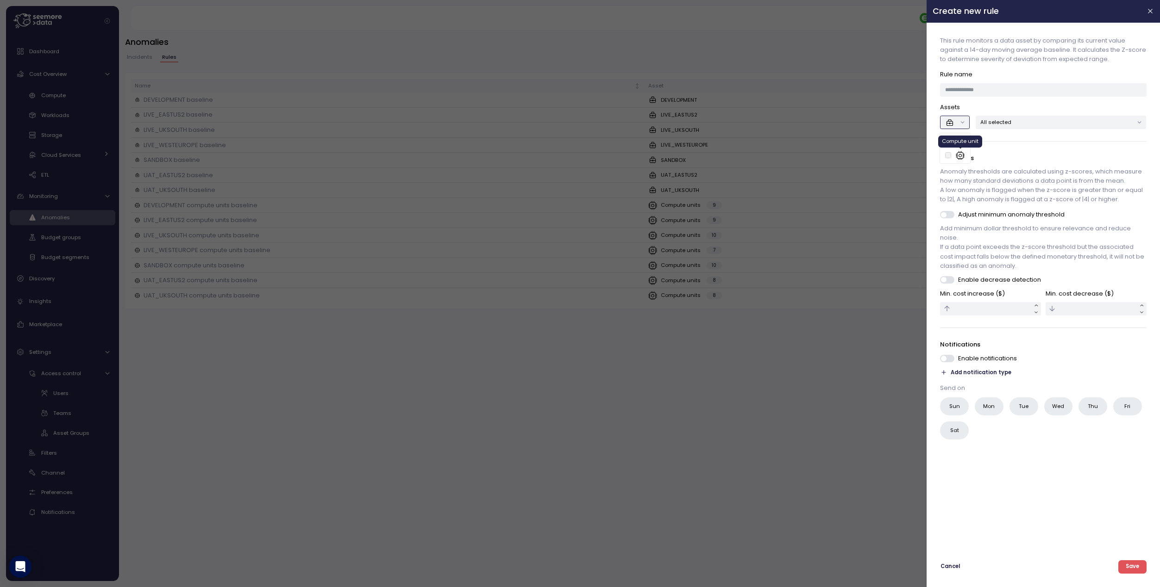
click at [962, 158] on icon at bounding box center [959, 155] width 9 height 9
click at [1102, 122] on p "Search and select assets" at bounding box center [1056, 122] width 153 height 7
click at [1141, 123] on icon at bounding box center [1139, 122] width 6 height 6
click at [1140, 123] on icon at bounding box center [1139, 122] width 6 height 6
click at [1139, 123] on icon at bounding box center [1139, 122] width 3 height 1
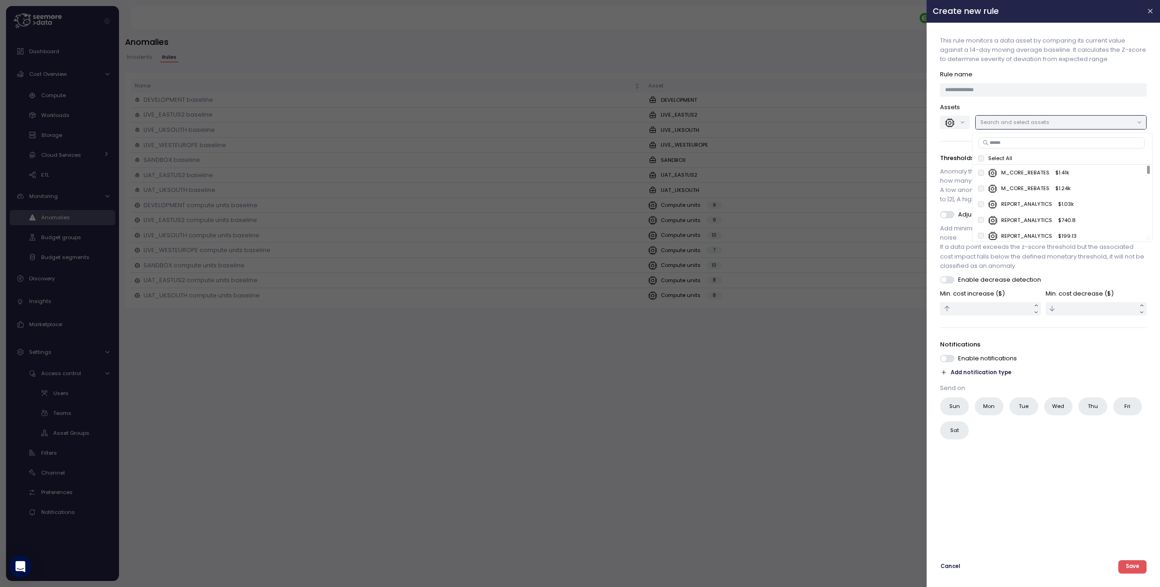
click at [1149, 166] on div at bounding box center [1148, 170] width 3 height 8
click at [983, 512] on div "This rule monitors a data asset by comparing its current value against a 14-day…" at bounding box center [1042, 287] width 221 height 517
click at [951, 565] on span "Cancel" at bounding box center [950, 567] width 19 height 12
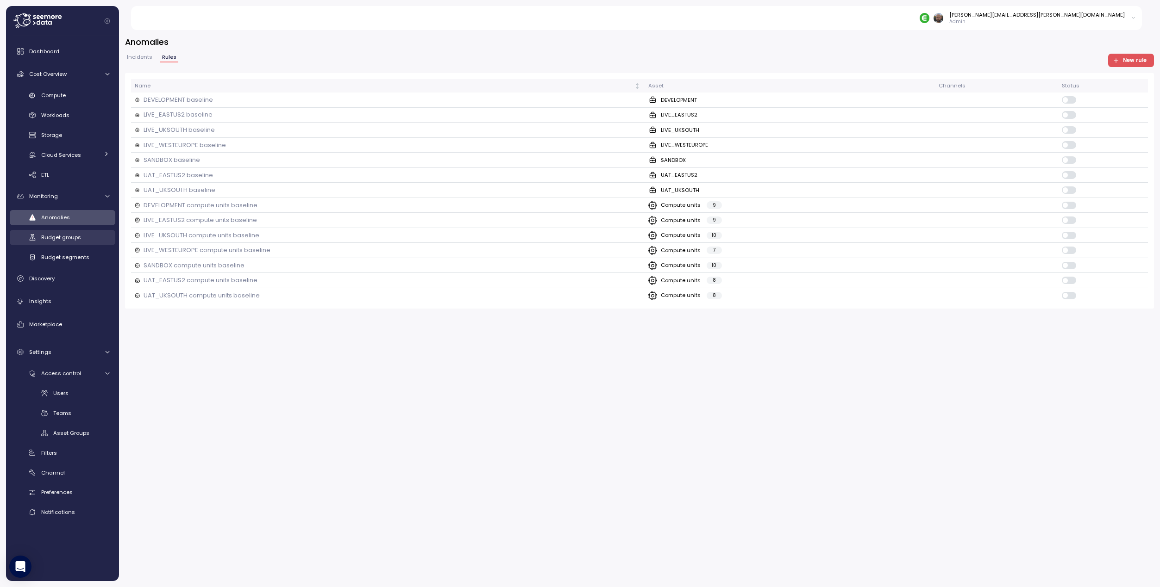
click at [59, 239] on span "Budget groups" at bounding box center [61, 237] width 40 height 7
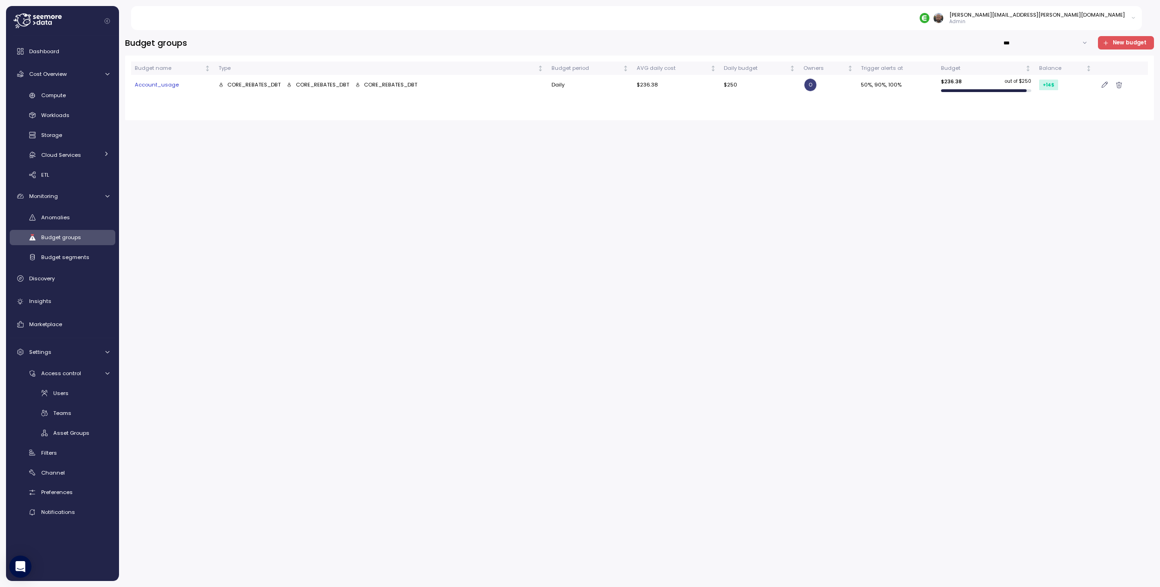
click at [1114, 41] on span "New budget" at bounding box center [1124, 43] width 44 height 12
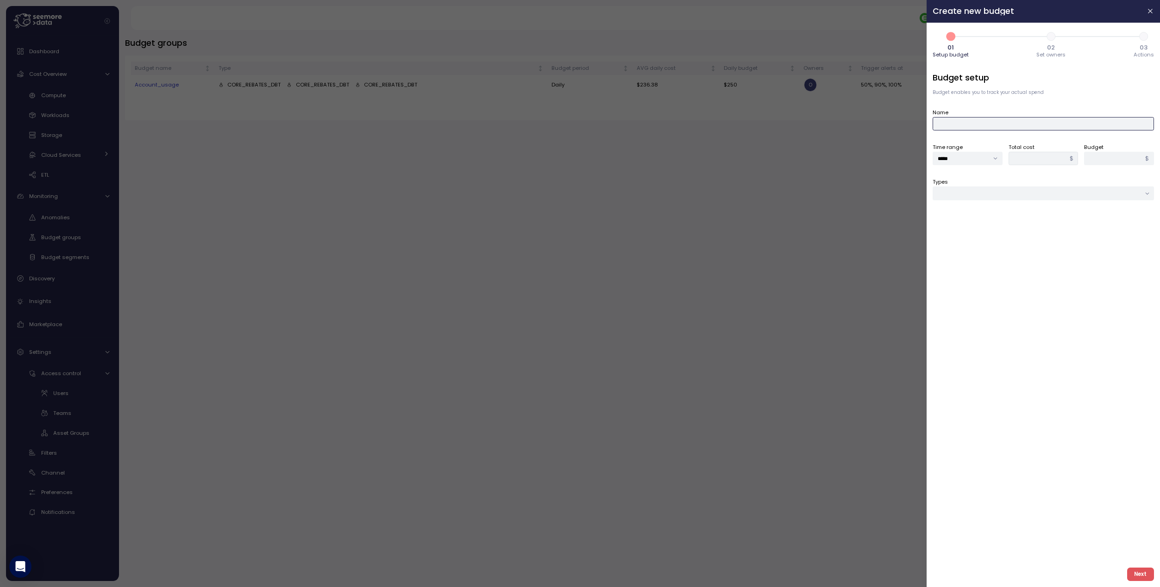
click at [984, 118] on input "Name" at bounding box center [1042, 123] width 221 height 13
type input "**********"
click at [963, 161] on input "*****" at bounding box center [967, 158] width 70 height 13
drag, startPoint x: 963, startPoint y: 162, endPoint x: 1012, endPoint y: 158, distance: 49.2
click at [963, 161] on input "*****" at bounding box center [967, 158] width 70 height 13
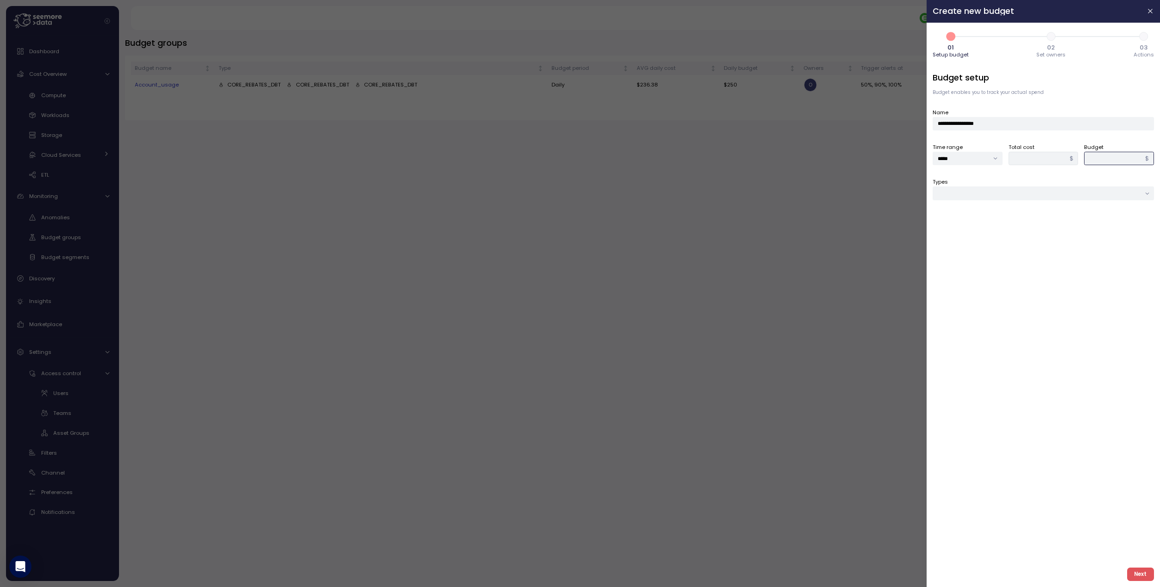
drag, startPoint x: 1096, startPoint y: 161, endPoint x: 1071, endPoint y: 160, distance: 25.0
click at [1071, 160] on div "Time range ***** Total cost $ Budget * $" at bounding box center [1042, 154] width 221 height 23
click at [980, 180] on div "Types" at bounding box center [1042, 188] width 221 height 23
click at [982, 187] on input "Types" at bounding box center [1042, 193] width 221 height 13
click at [987, 213] on div "Compute unit & Database" at bounding box center [984, 211] width 70 height 7
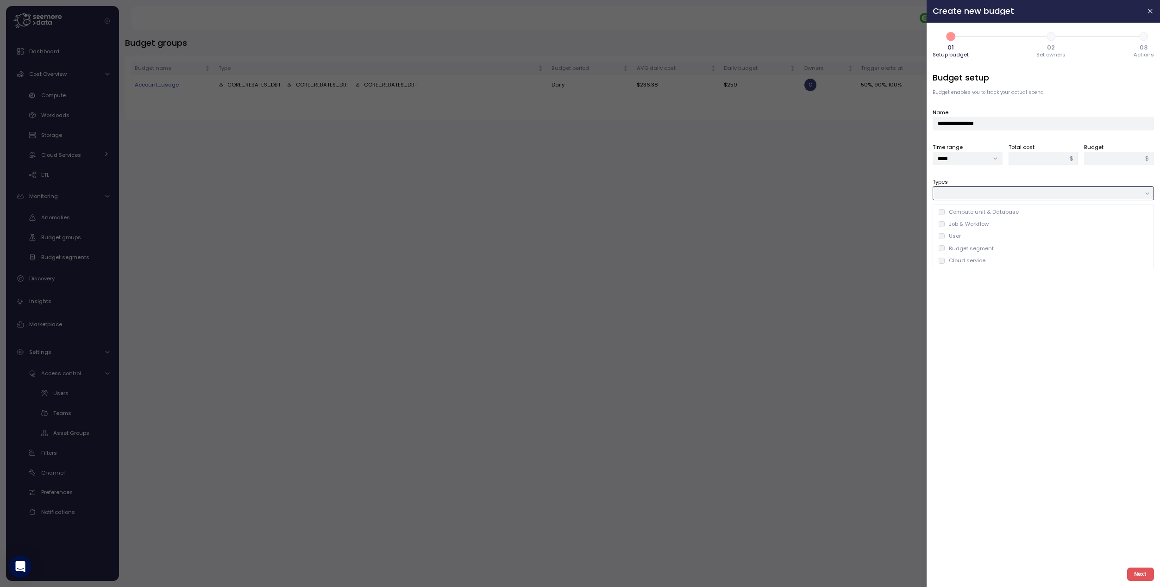
type input "**********"
click at [979, 219] on label "Resources to monitor" at bounding box center [960, 217] width 56 height 8
click at [945, 249] on div "Compute unit" at bounding box center [967, 247] width 44 height 6
click at [941, 245] on icon at bounding box center [942, 247] width 6 height 6
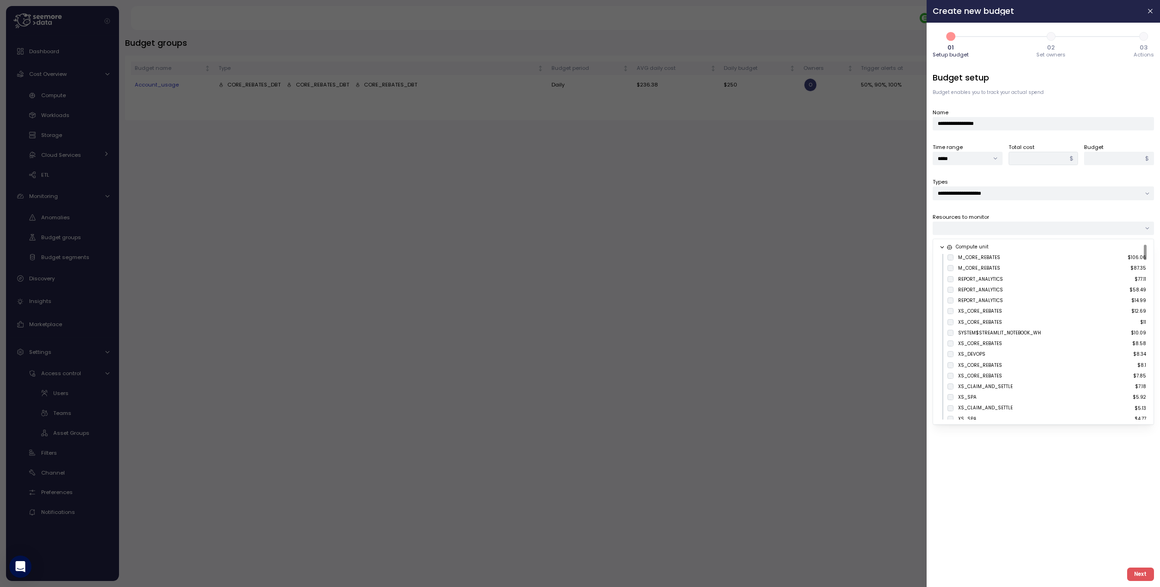
click at [943, 249] on icon at bounding box center [942, 247] width 6 height 6
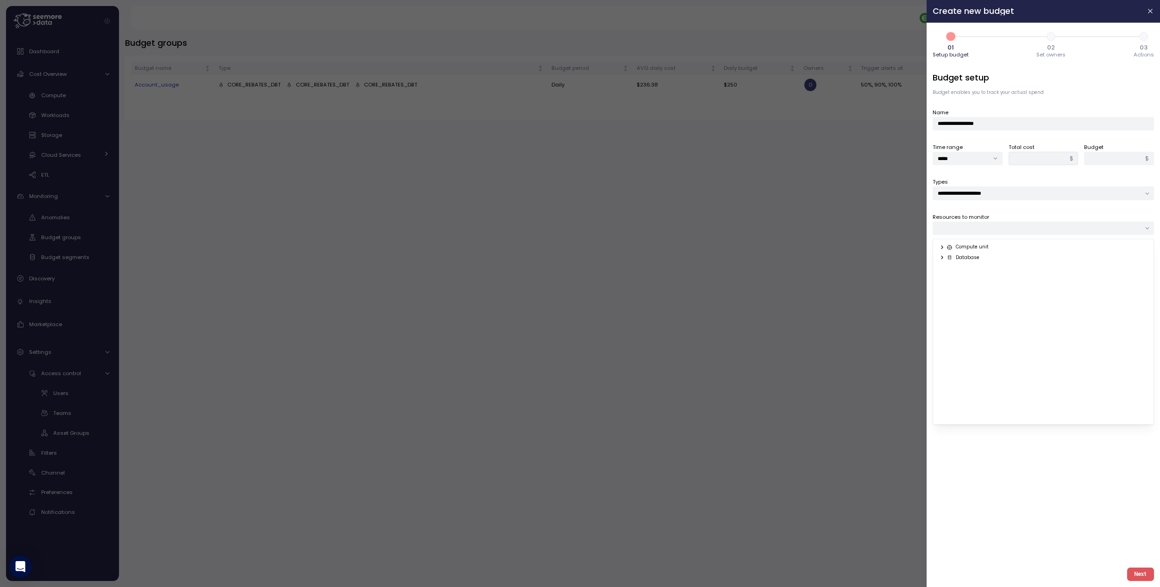
click at [944, 249] on icon at bounding box center [942, 247] width 6 height 6
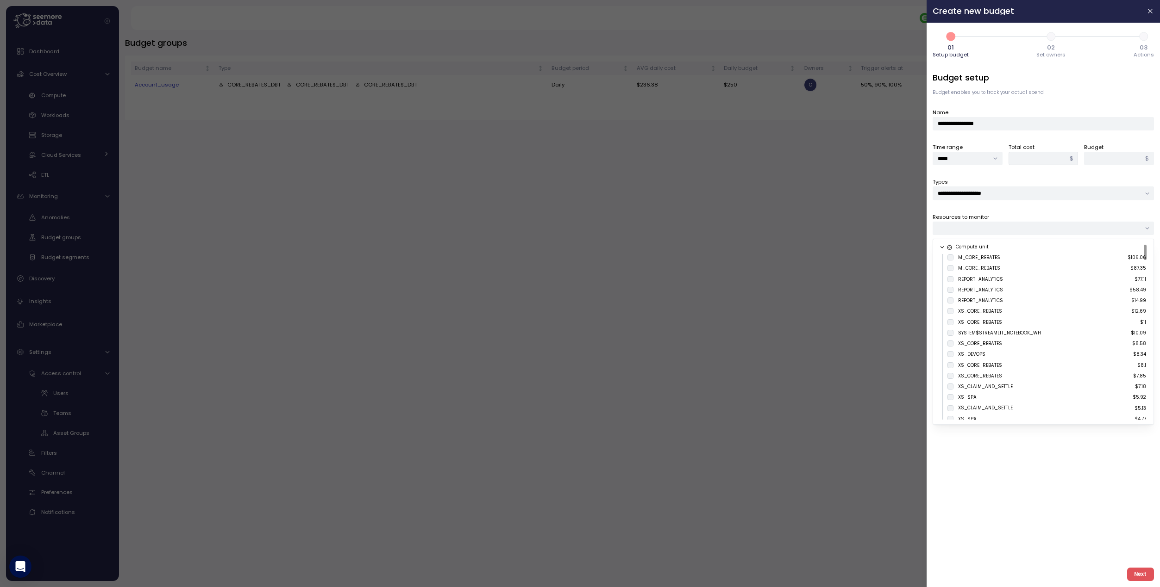
click at [976, 587] on div "**********" at bounding box center [580, 587] width 1160 height 0
click at [977, 234] on div at bounding box center [1042, 228] width 221 height 13
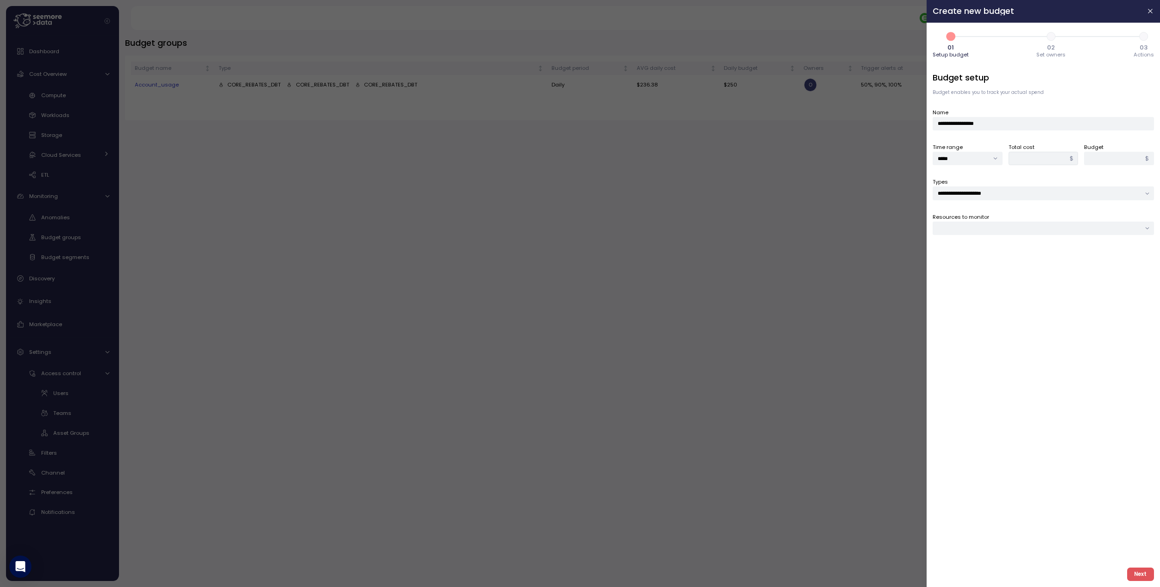
click at [971, 232] on div at bounding box center [1042, 228] width 221 height 13
click at [74, 437] on div at bounding box center [580, 293] width 1160 height 587
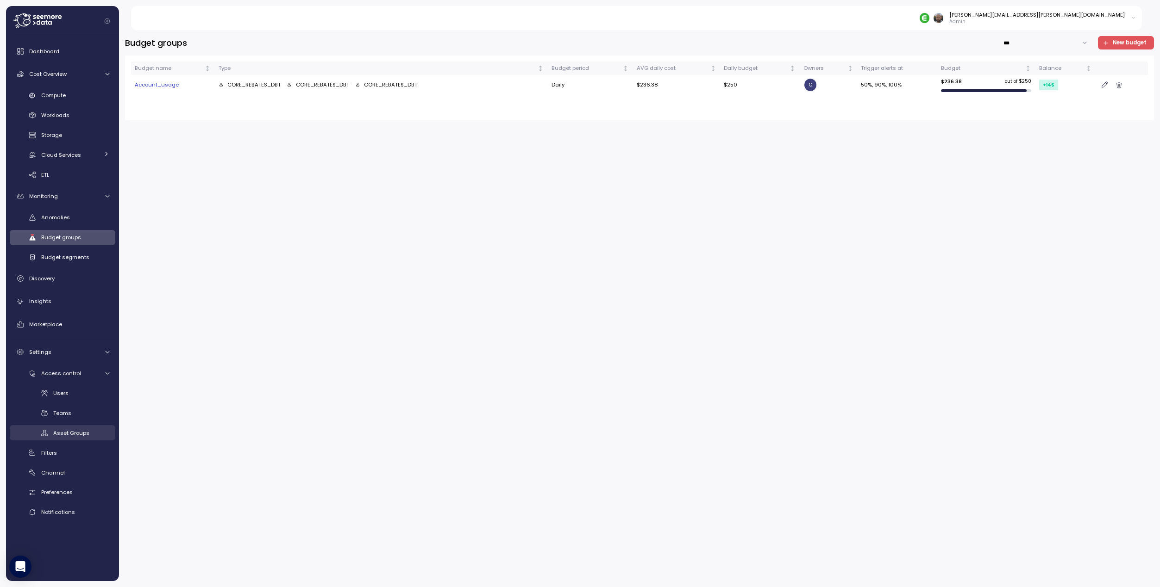
click at [70, 437] on div "Asset Groups" at bounding box center [81, 433] width 56 height 9
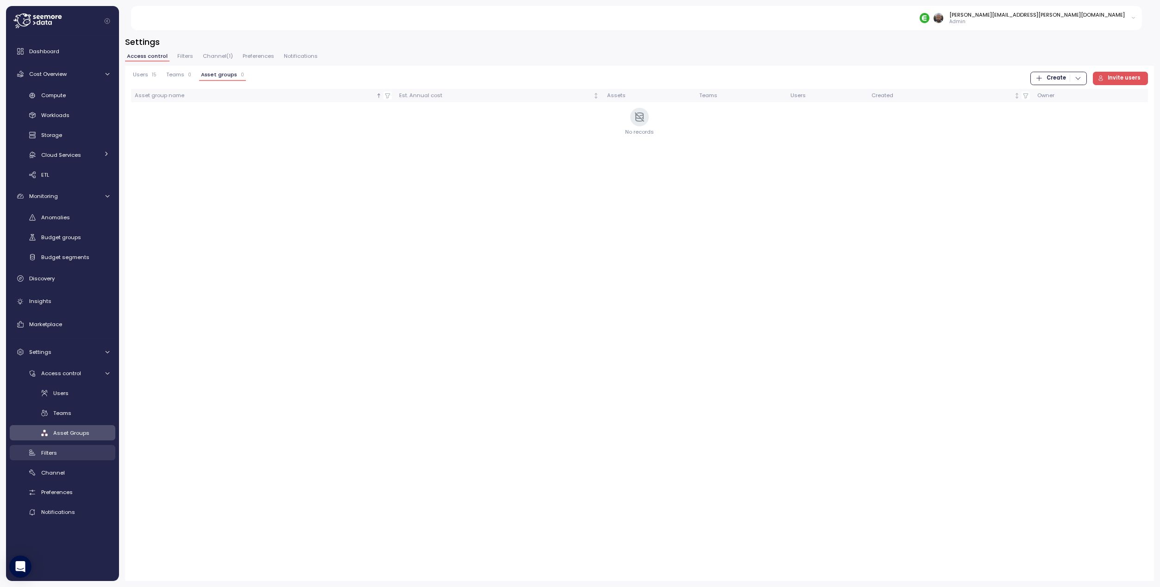
click at [64, 454] on div "Filters" at bounding box center [75, 453] width 68 height 9
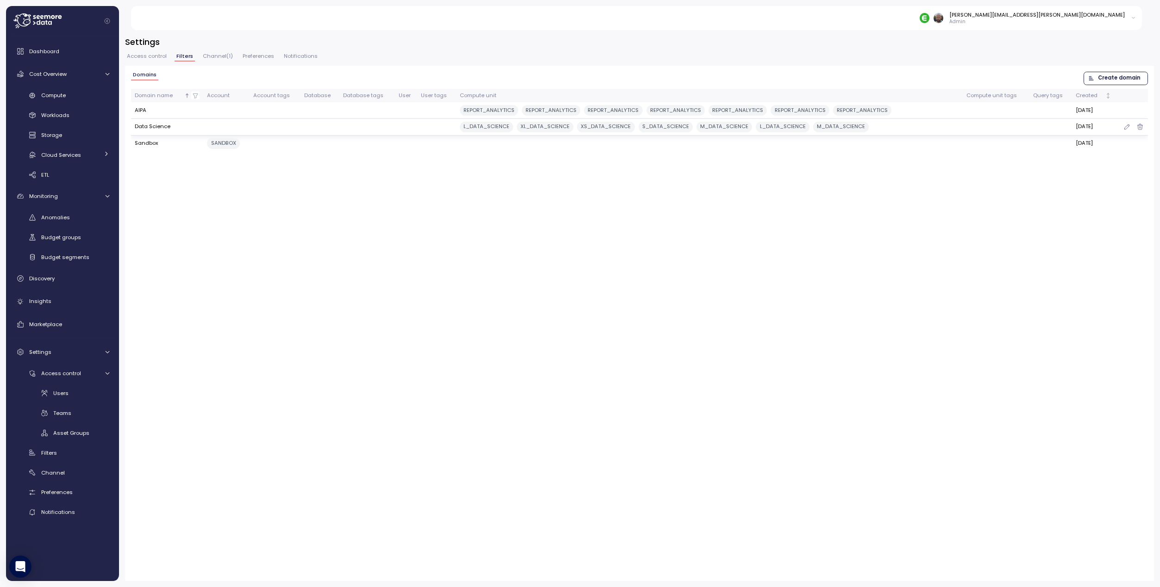
click at [149, 130] on td "Data Science" at bounding box center [167, 127] width 73 height 17
click at [308, 56] on span "Notifications" at bounding box center [301, 56] width 34 height 5
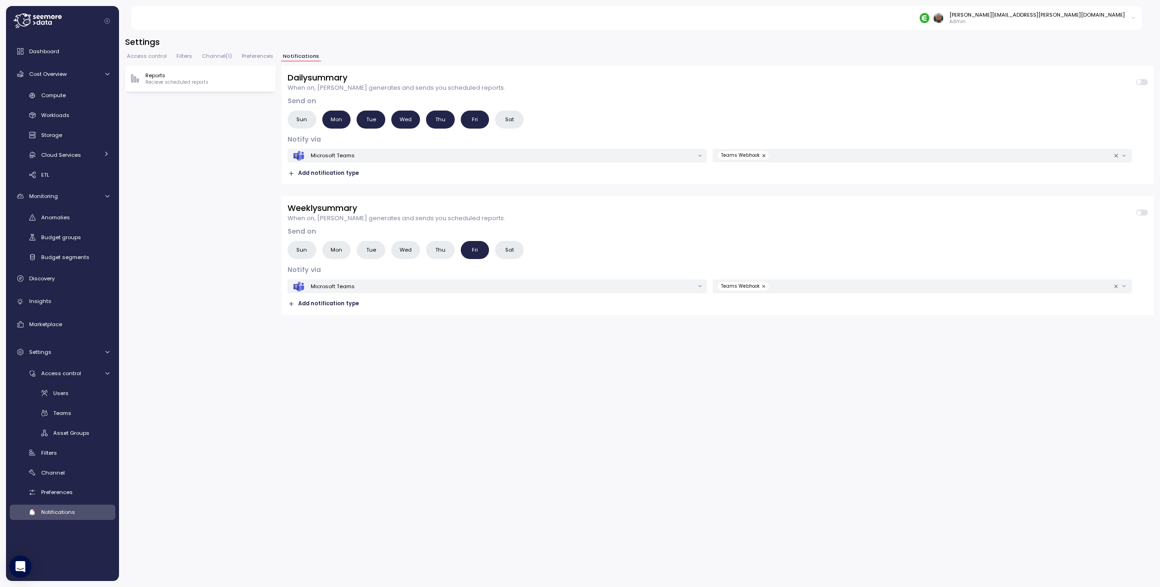
click at [257, 59] on span "Preferences" at bounding box center [257, 56] width 31 height 5
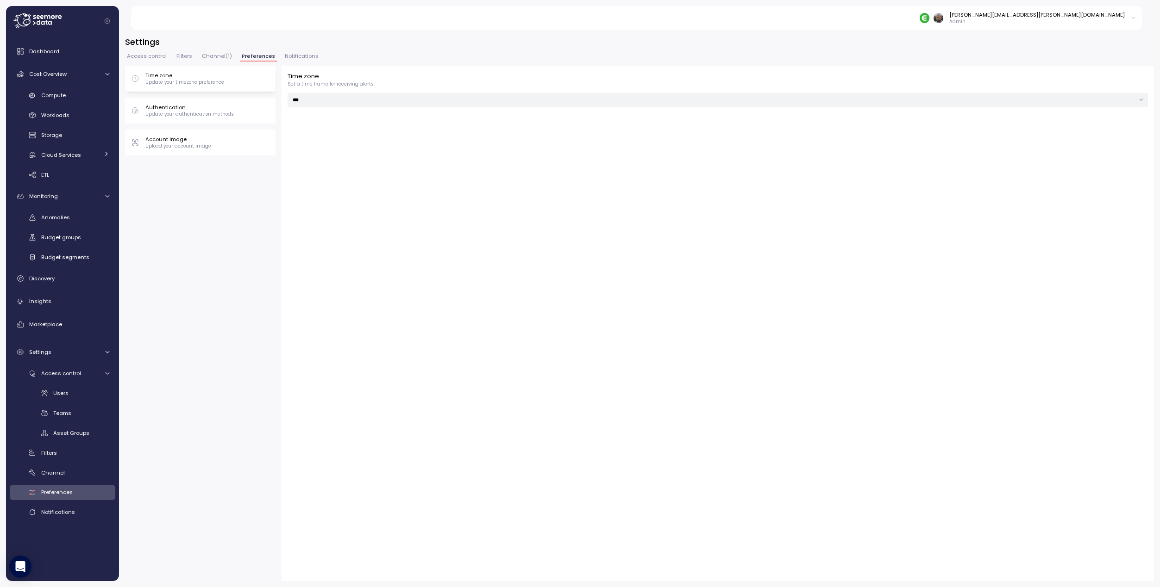
click at [223, 59] on span "Channel ( 1 )" at bounding box center [217, 56] width 30 height 5
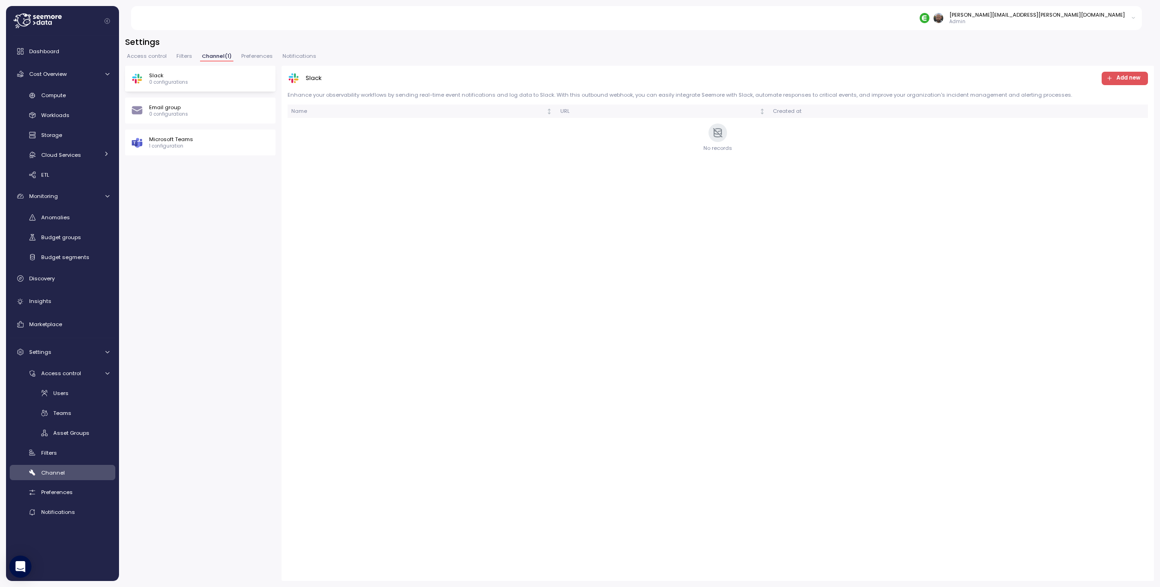
click at [184, 59] on span "Filters" at bounding box center [184, 56] width 16 height 5
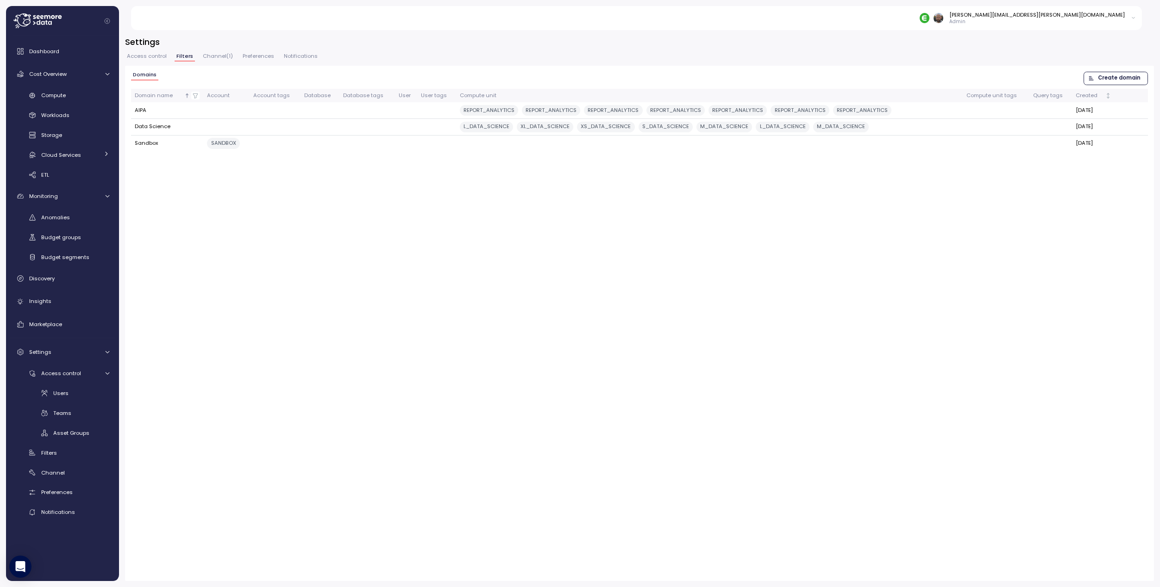
click at [150, 59] on span "Access control" at bounding box center [147, 56] width 40 height 5
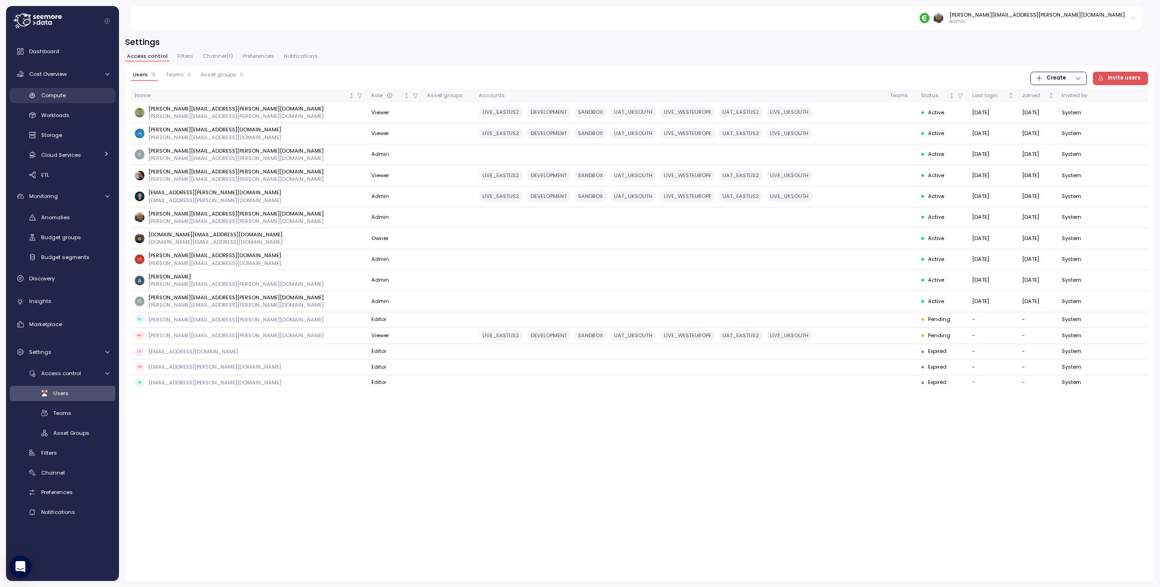
click at [54, 103] on link "Compute" at bounding box center [63, 95] width 106 height 15
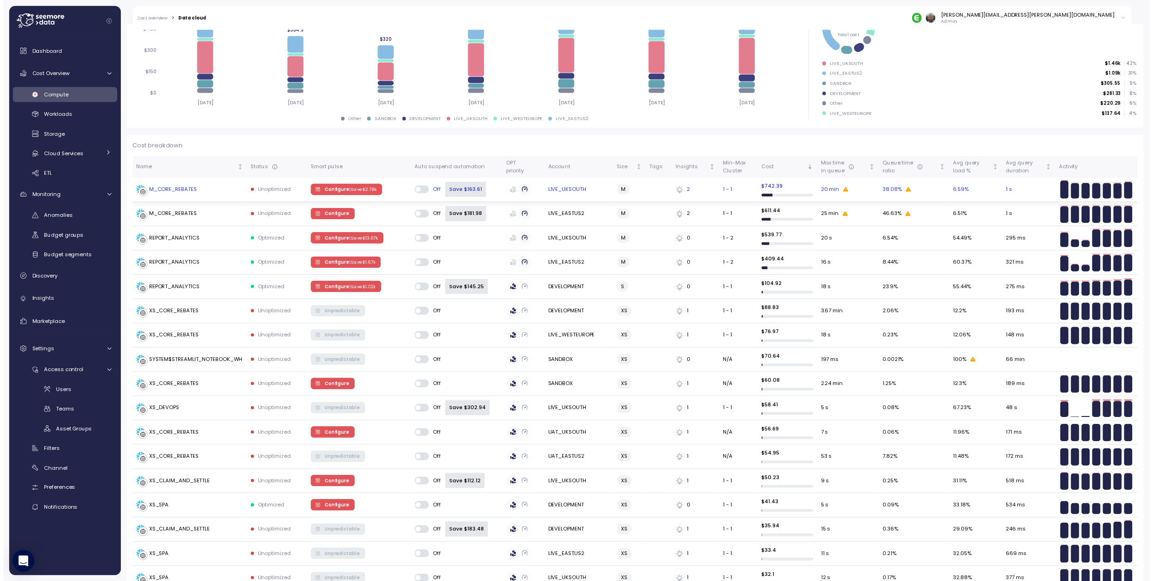
scroll to position [55, 0]
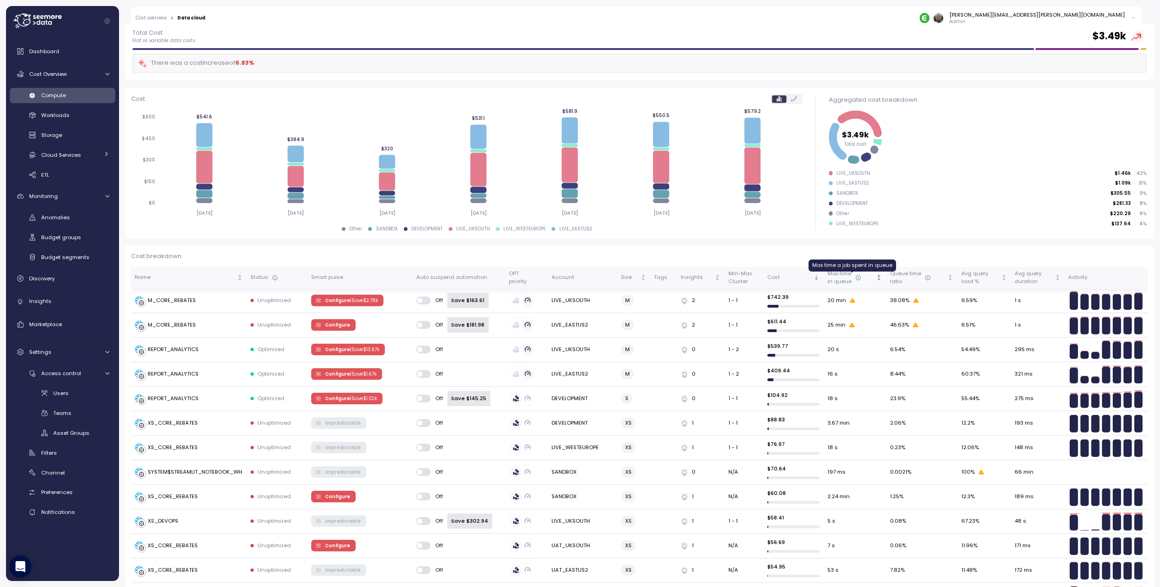
click at [858, 278] on icon at bounding box center [858, 278] width 0 height 1
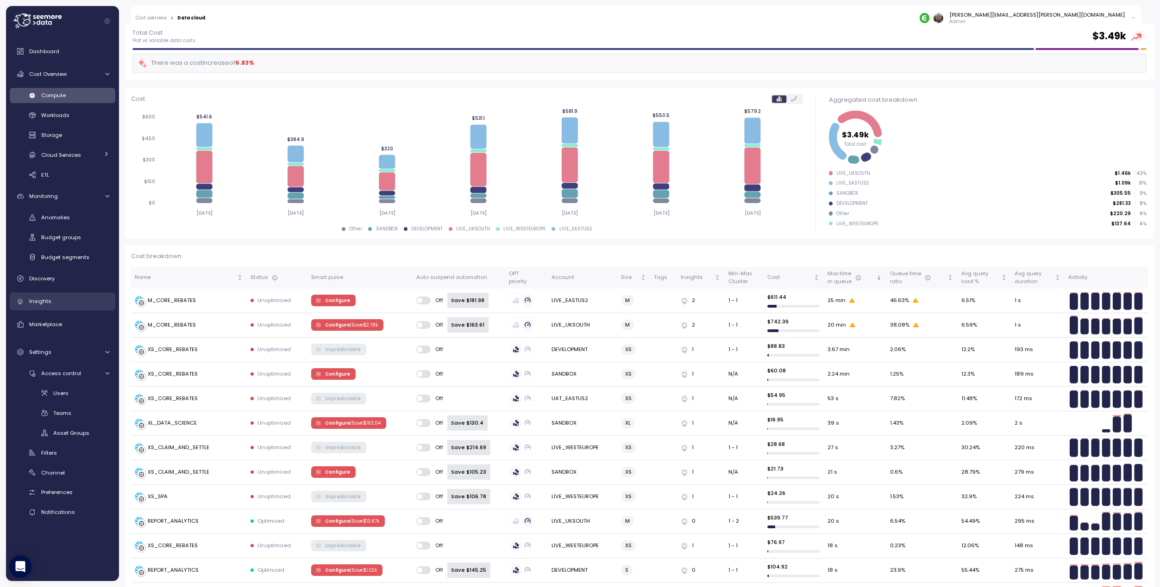
click at [48, 304] on span "Insights" at bounding box center [40, 301] width 22 height 7
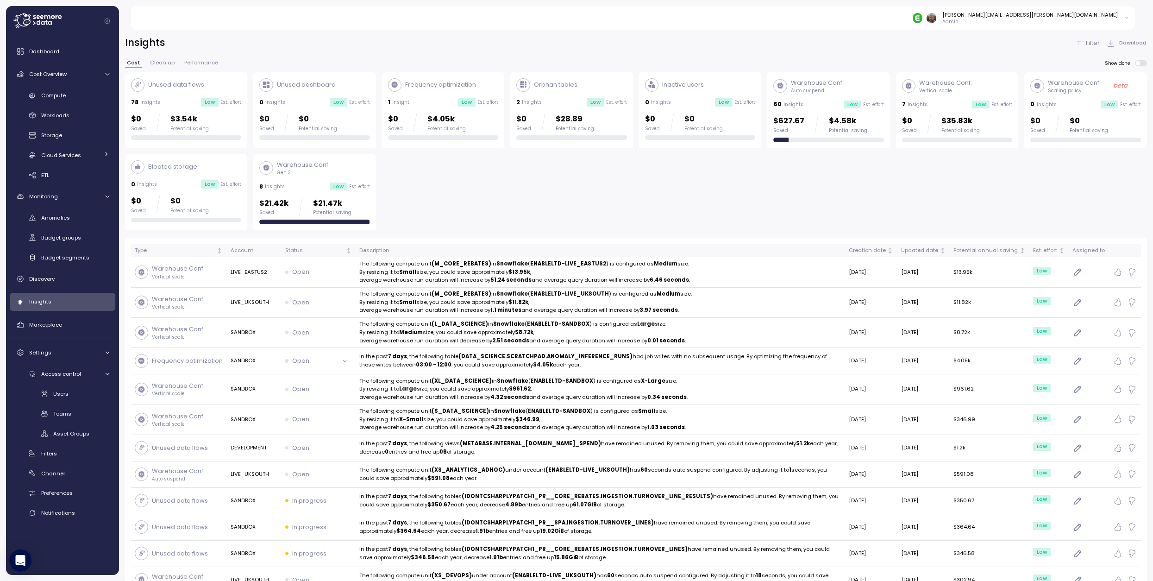
click at [837, 103] on div "60 Insights Low Est. effort" at bounding box center [828, 104] width 111 height 9
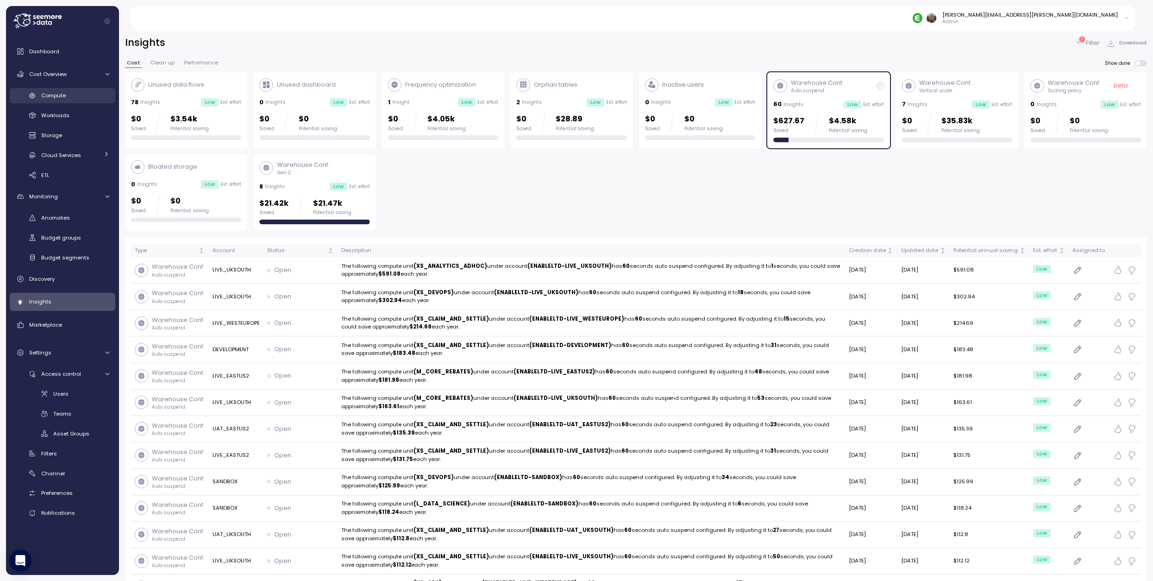
click at [53, 98] on span "Compute" at bounding box center [53, 95] width 25 height 7
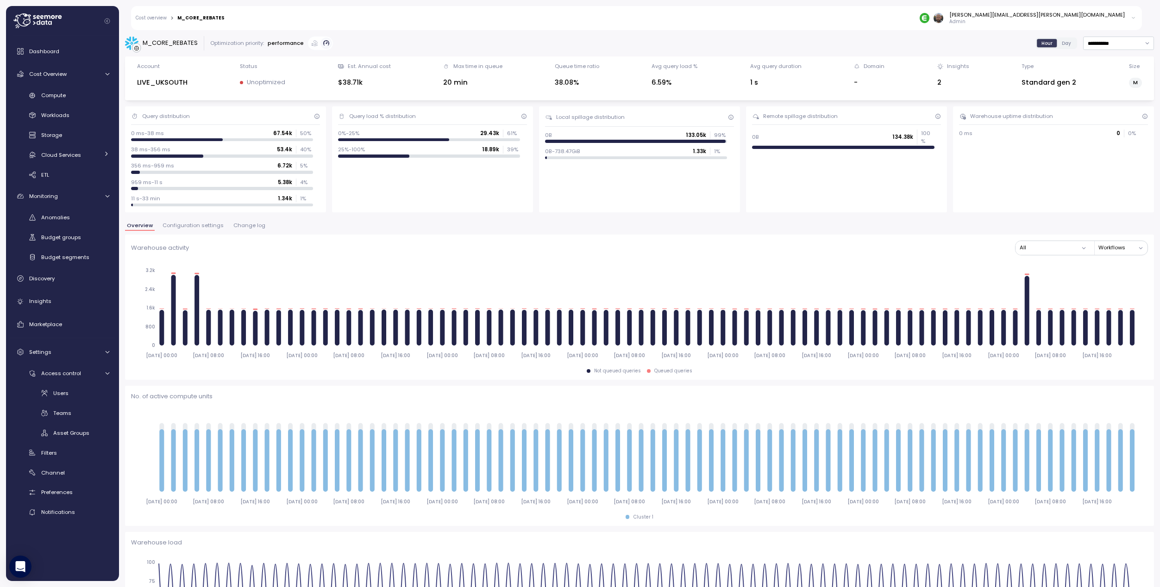
click at [1061, 42] on span "Day" at bounding box center [1065, 43] width 9 height 7
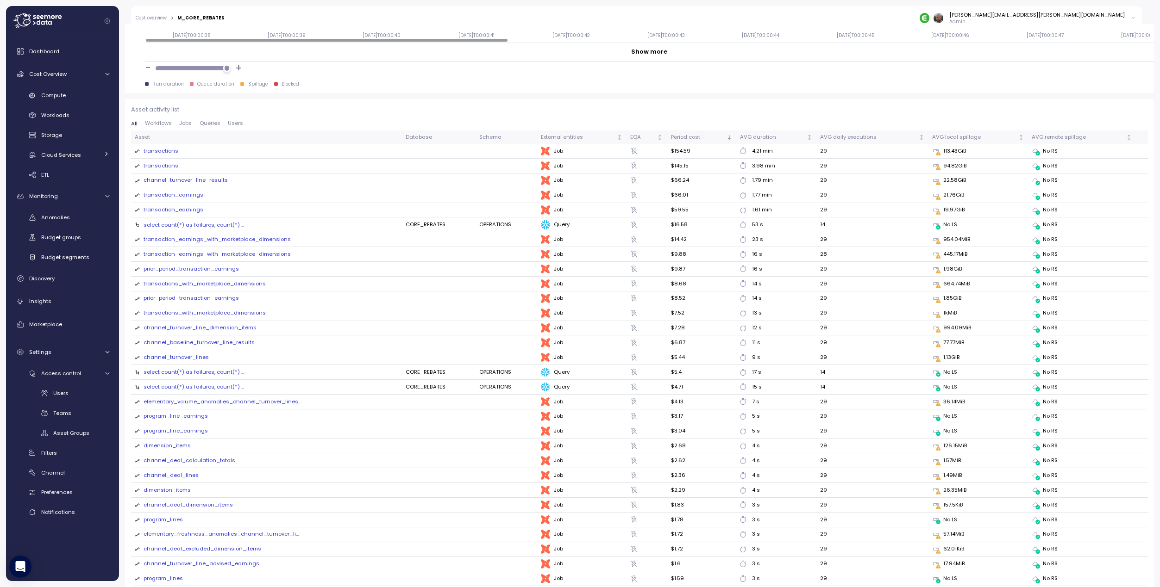
scroll to position [874, 0]
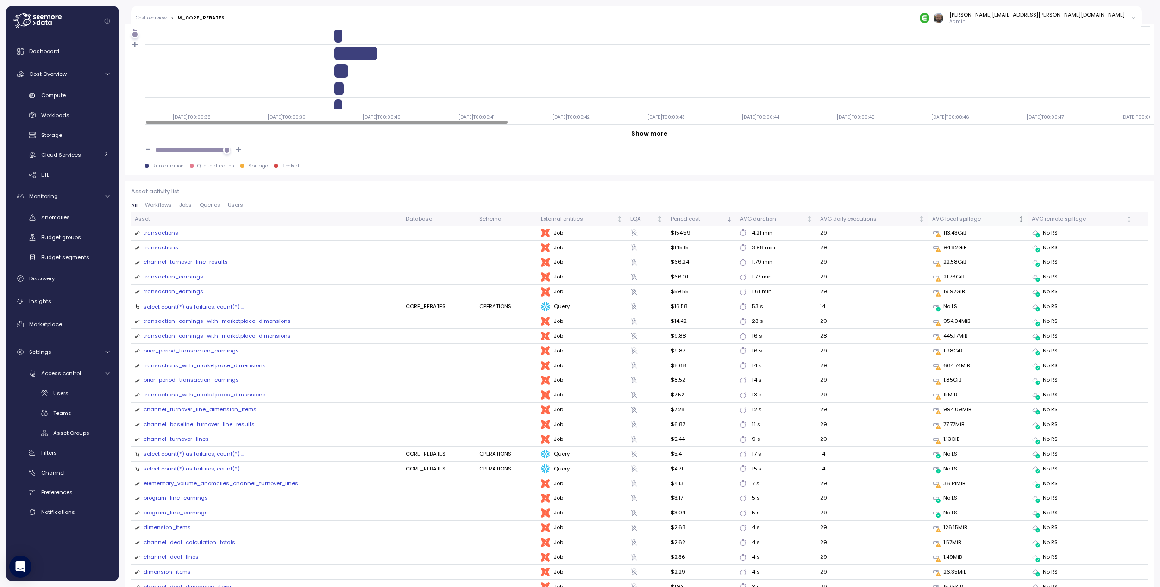
click at [1017, 218] on icon "Not sorted" at bounding box center [1020, 219] width 6 height 6
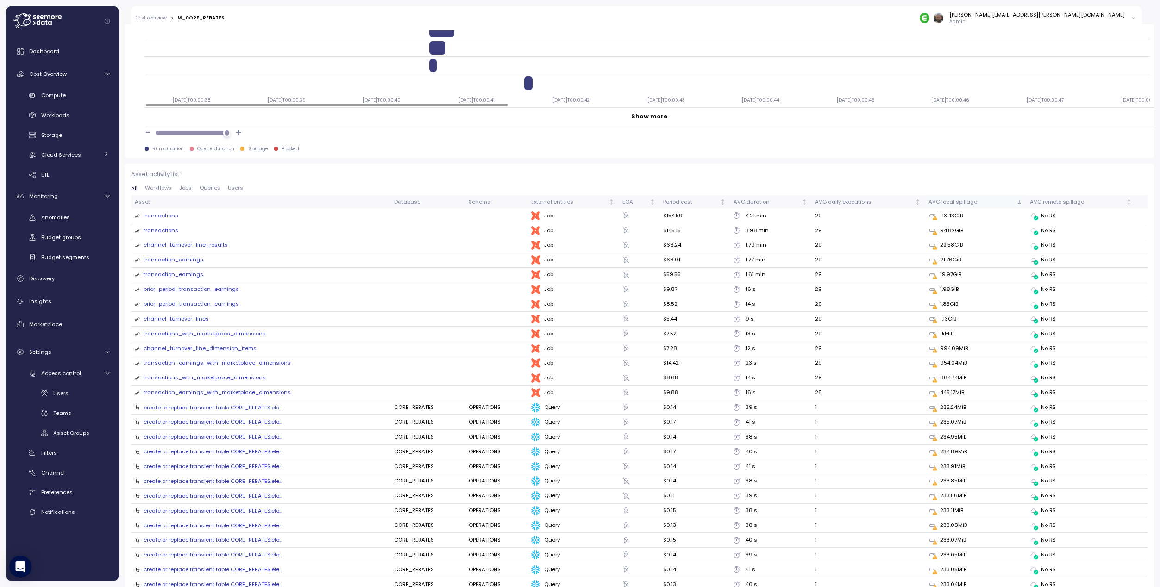
scroll to position [918, 0]
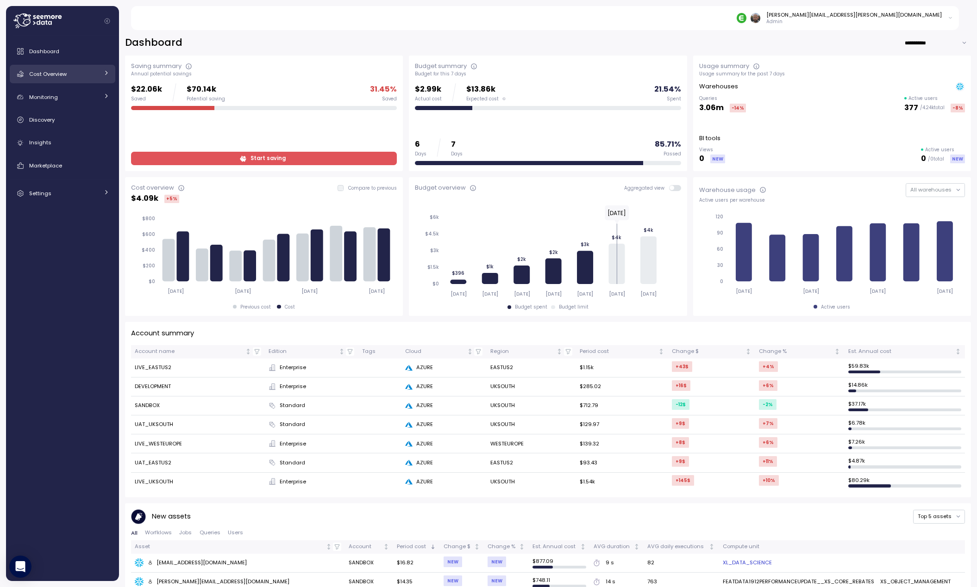
click at [57, 71] on span "Cost Overview" at bounding box center [47, 73] width 37 height 7
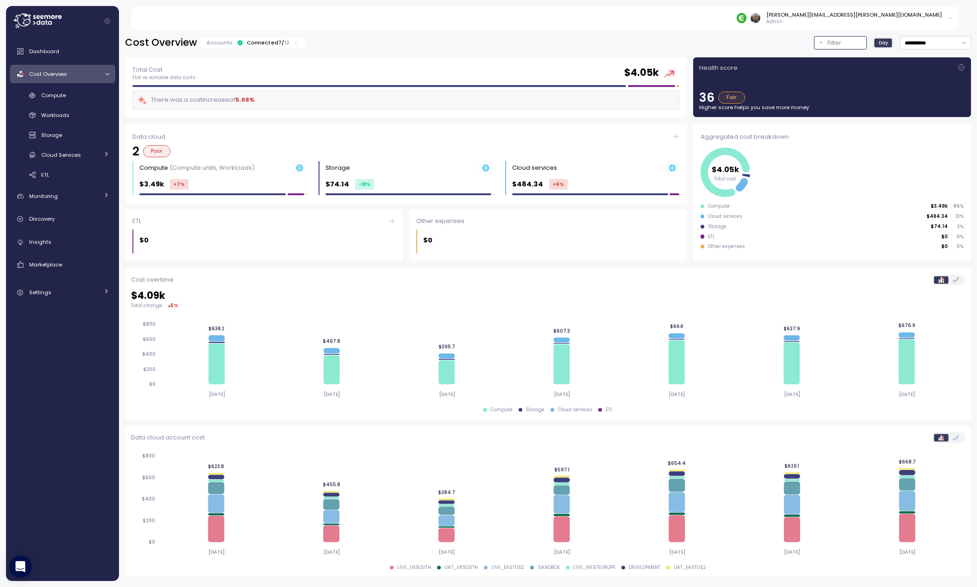
click at [824, 47] on button "Filter" at bounding box center [840, 42] width 53 height 13
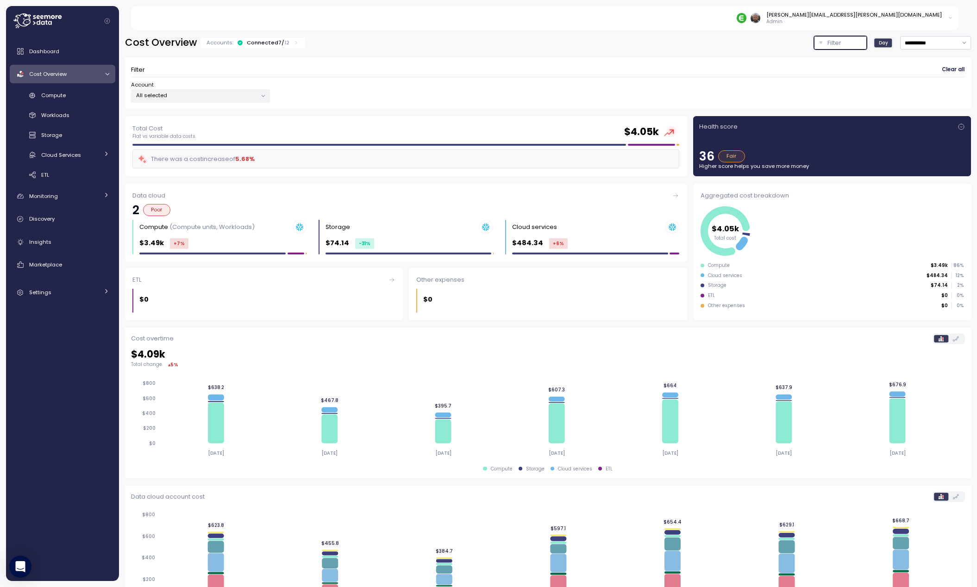
click at [827, 47] on p "Filter" at bounding box center [834, 42] width 14 height 9
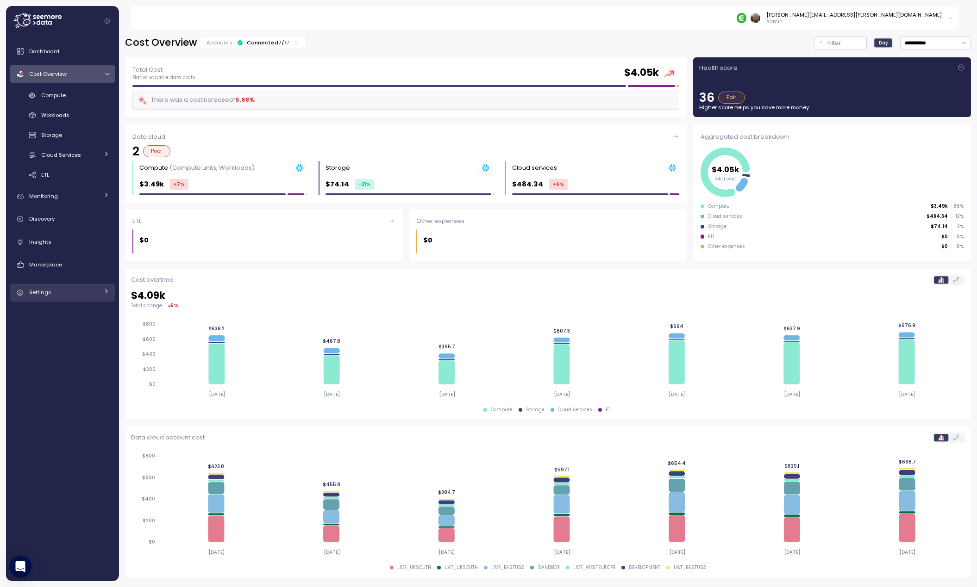
click at [42, 296] on div "Settings" at bounding box center [63, 292] width 69 height 9
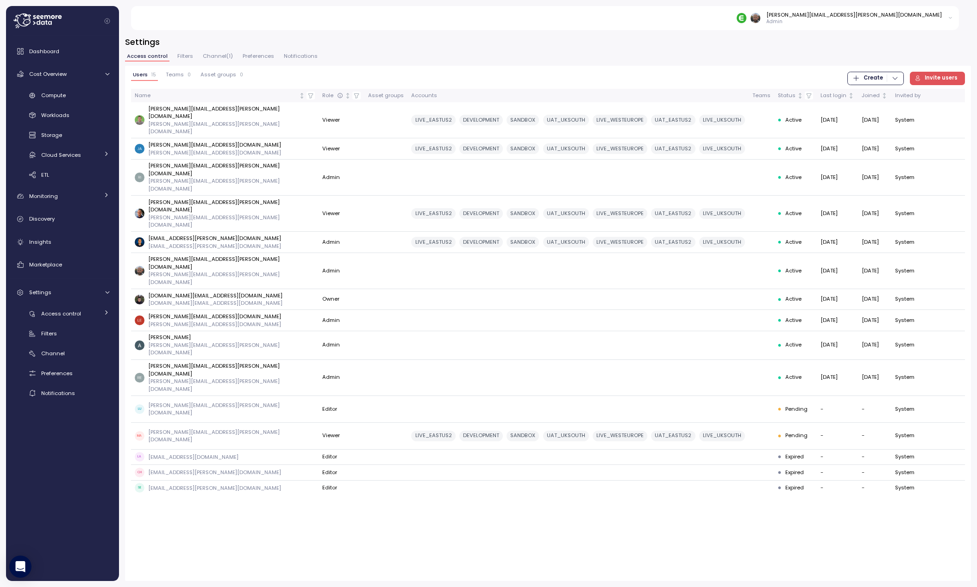
click at [185, 78] on div "Teams 0" at bounding box center [178, 75] width 25 height 6
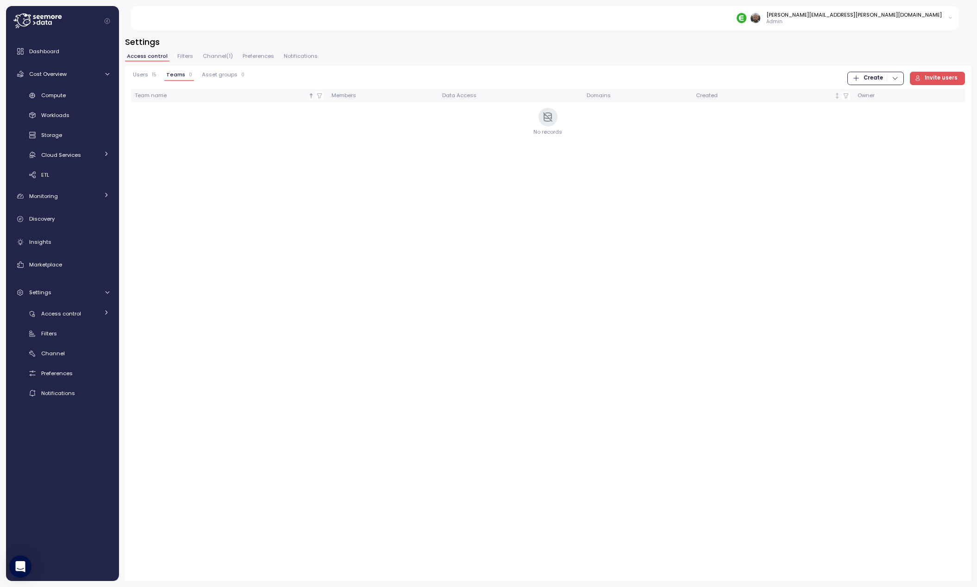
click at [874, 78] on span "Create" at bounding box center [872, 78] width 19 height 12
click at [873, 96] on div "Team" at bounding box center [884, 97] width 33 height 8
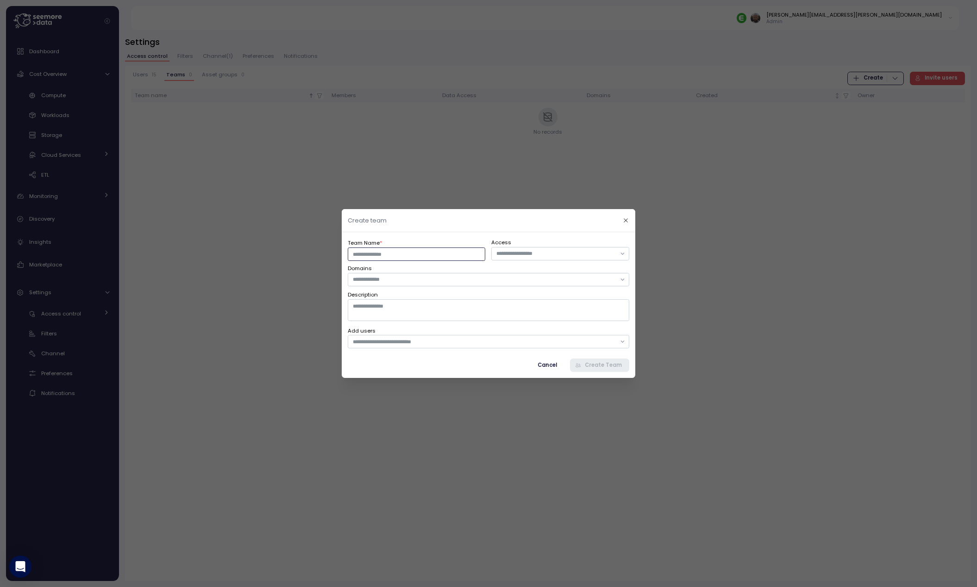
click at [382, 259] on input "Team Name *" at bounding box center [416, 254] width 137 height 13
type input "**********"
click at [382, 279] on input "text" at bounding box center [484, 279] width 263 height 8
click at [384, 313] on div "Data Science" at bounding box center [382, 310] width 36 height 7
click at [451, 368] on div "Cancel Create Team" at bounding box center [488, 365] width 281 height 13
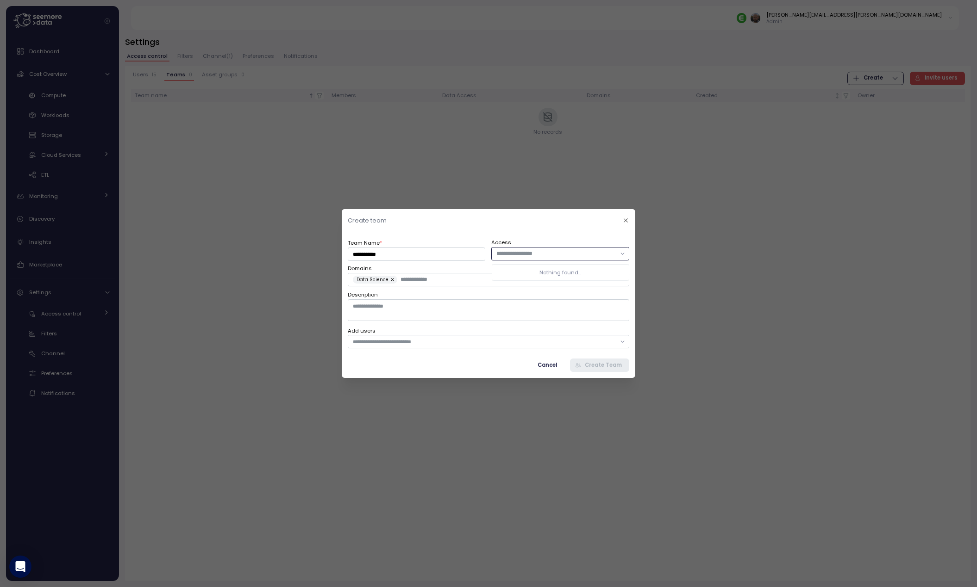
click at [538, 255] on input "text" at bounding box center [555, 254] width 119 height 8
click at [405, 340] on input "text" at bounding box center [484, 342] width 263 height 8
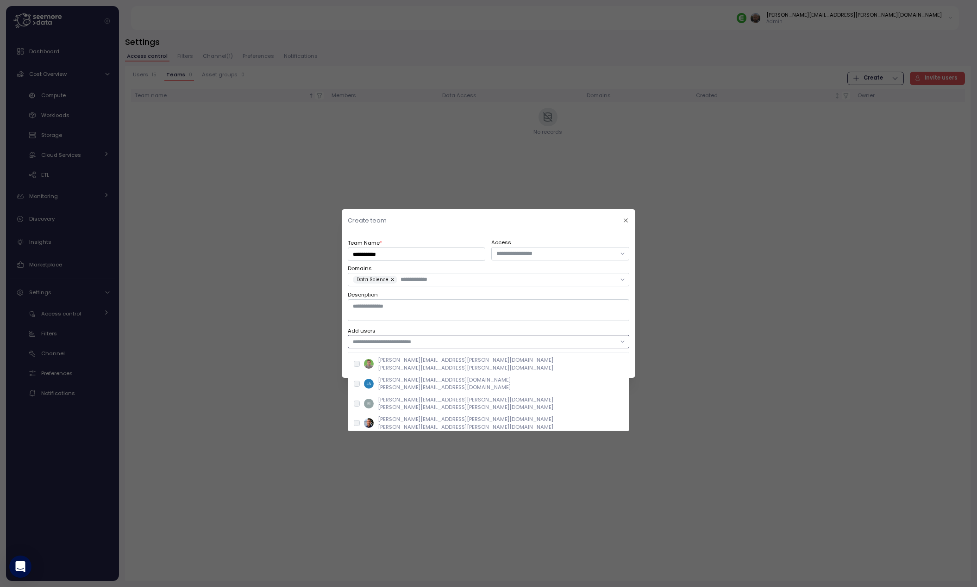
click at [409, 384] on p "[PERSON_NAME][EMAIL_ADDRESS][DOMAIN_NAME]" at bounding box center [444, 387] width 133 height 7
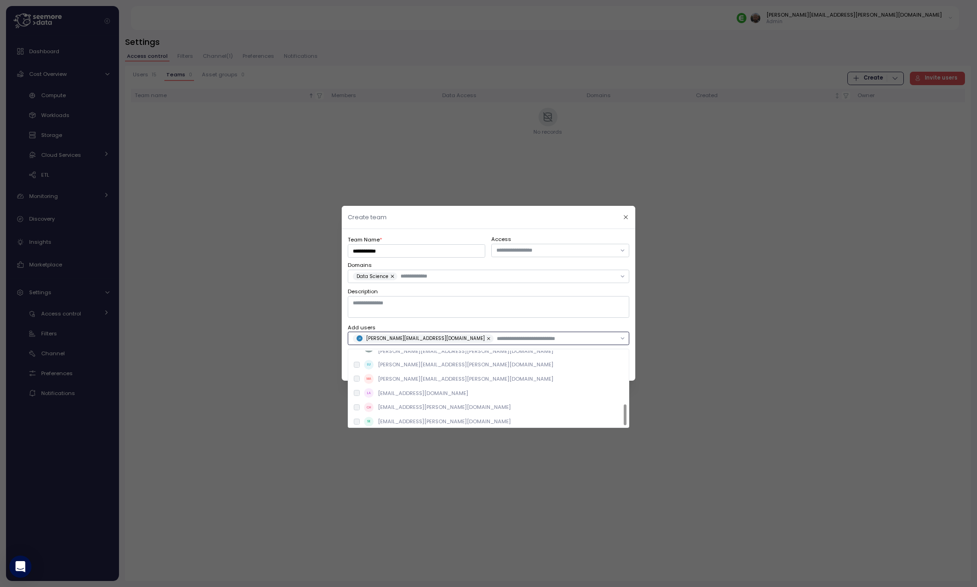
scroll to position [194, 0]
click at [524, 305] on textarea "Description" at bounding box center [488, 307] width 281 height 21
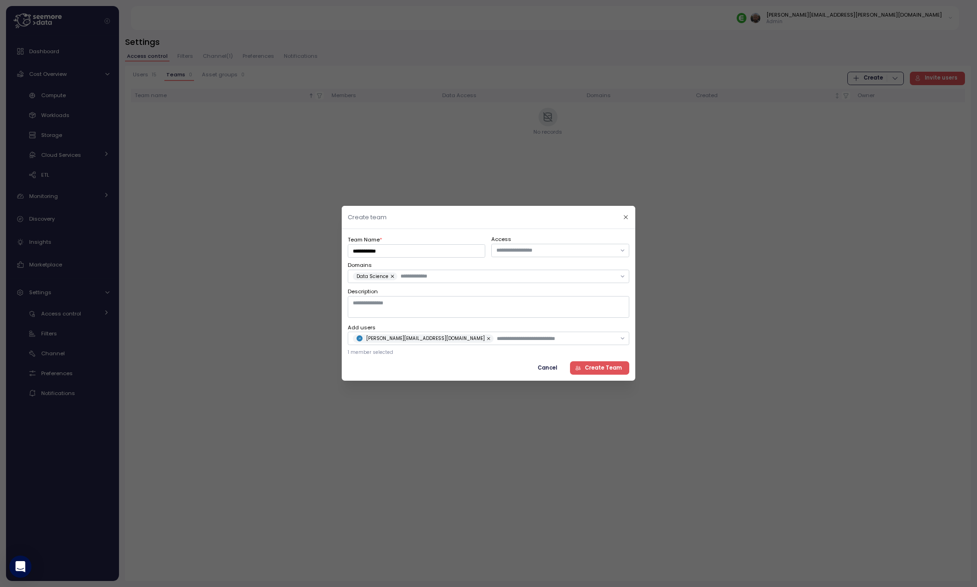
click at [550, 371] on span "Cancel" at bounding box center [546, 368] width 19 height 12
